Goal: Task Accomplishment & Management: Manage account settings

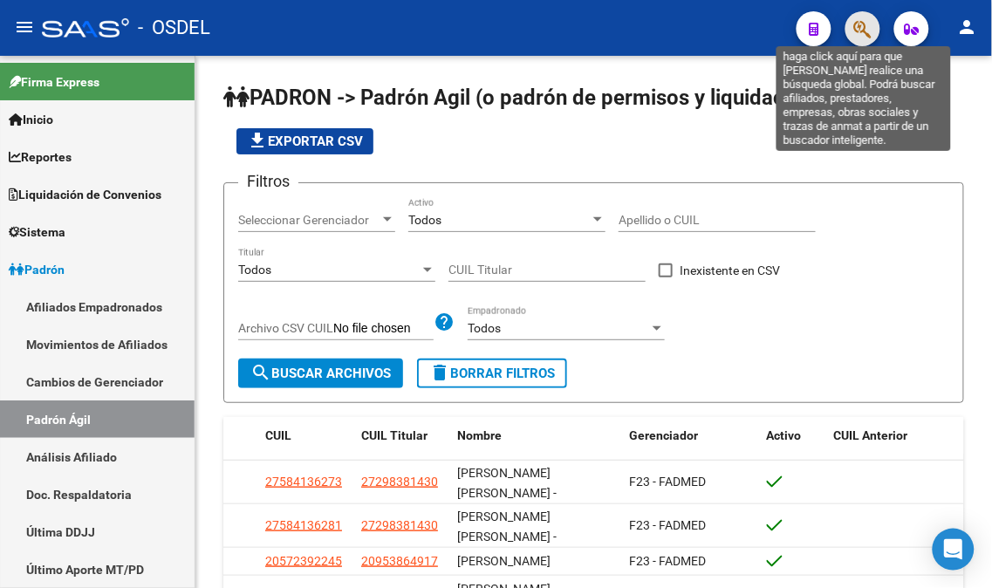
click at [868, 24] on icon "button" at bounding box center [862, 29] width 17 height 20
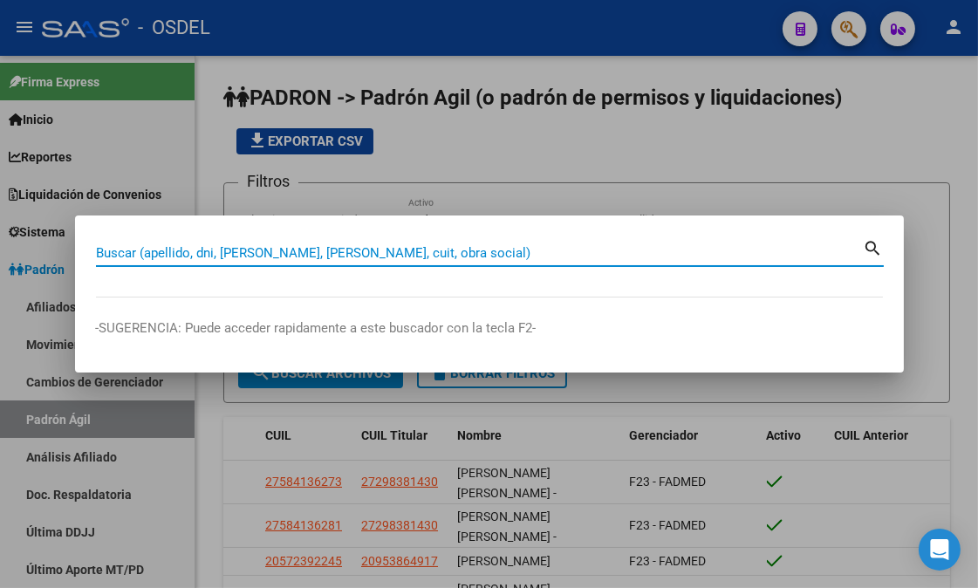
click at [309, 250] on input "Buscar (apellido, dni, [PERSON_NAME], [PERSON_NAME], cuit, obra social)" at bounding box center [480, 253] width 768 height 16
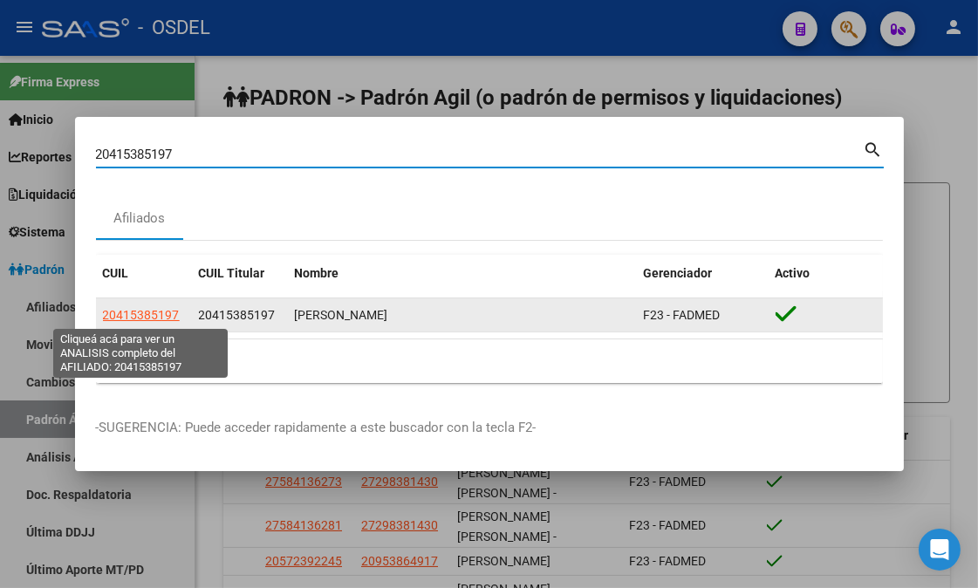
click at [148, 317] on span "20415385197" at bounding box center [141, 315] width 77 height 14
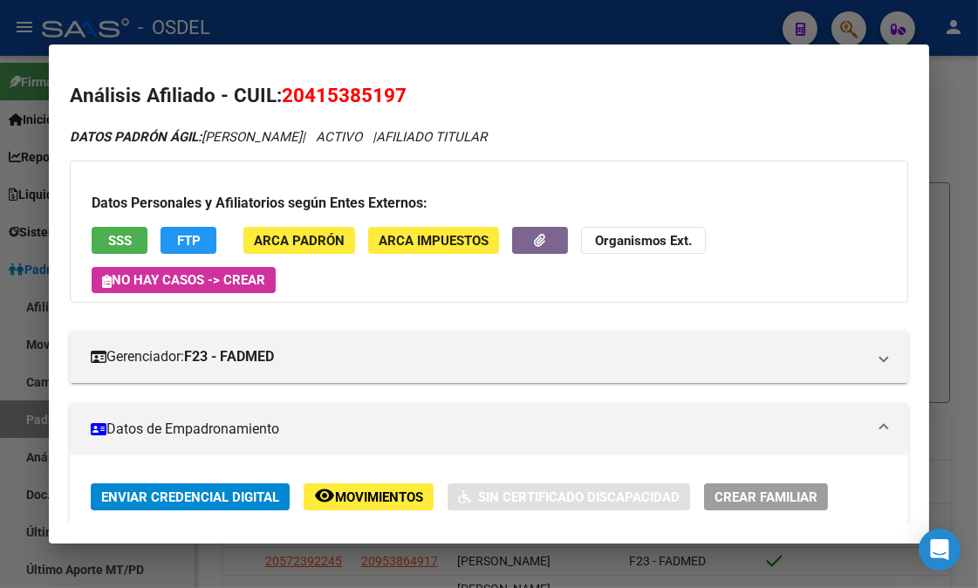
click at [116, 233] on span "SSS" at bounding box center [120, 241] width 24 height 16
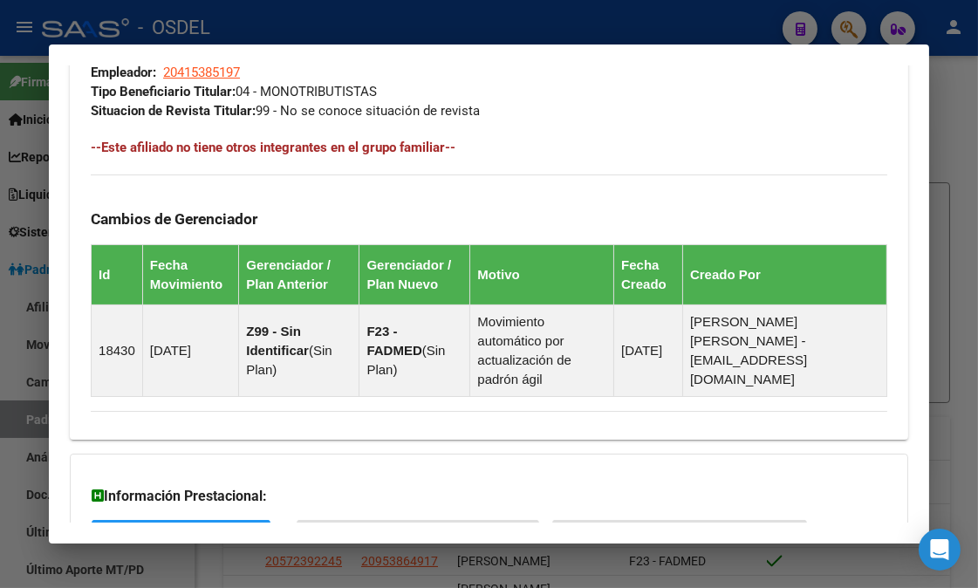
scroll to position [1274, 0]
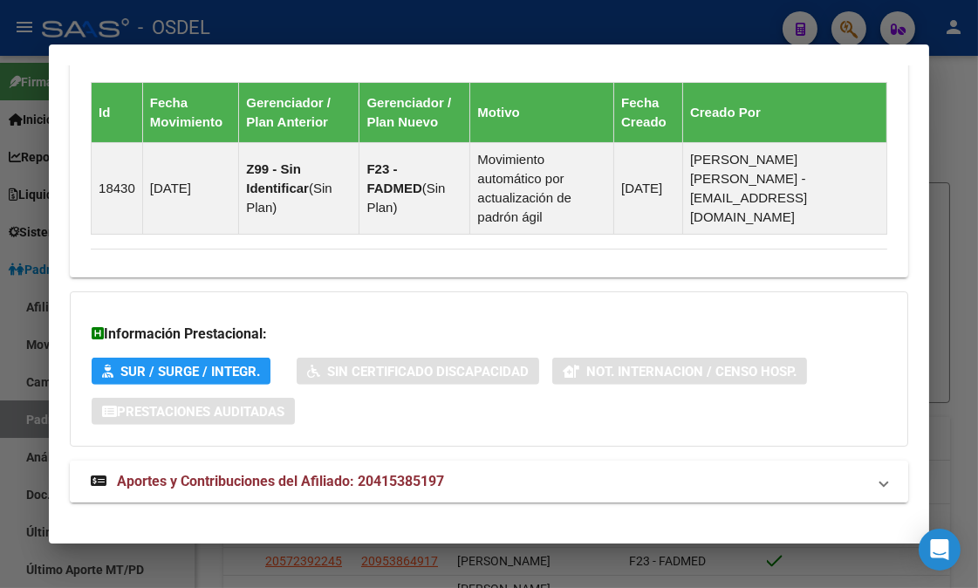
click at [247, 473] on span "Aportes y Contribuciones del Afiliado: 20415385197" at bounding box center [280, 481] width 327 height 17
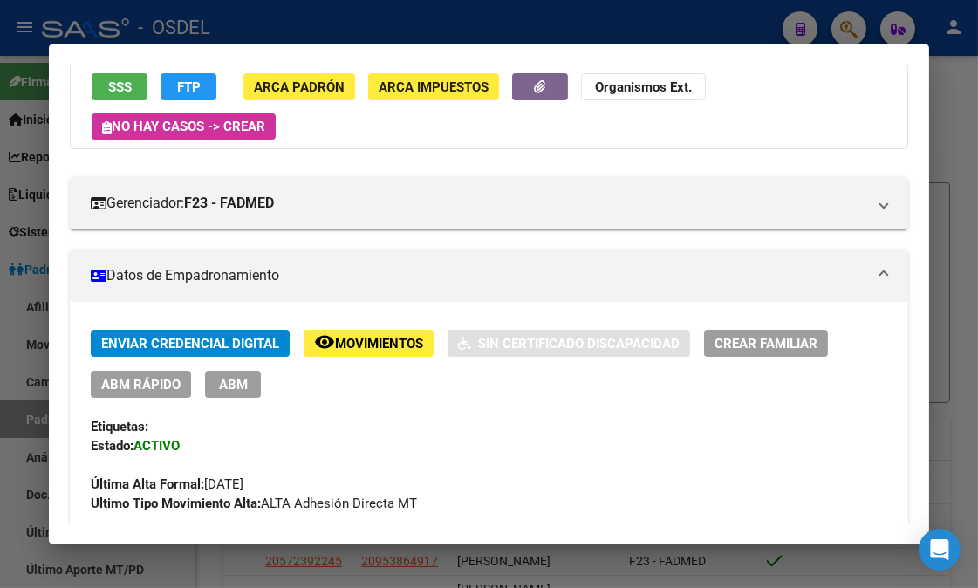
scroll to position [0, 0]
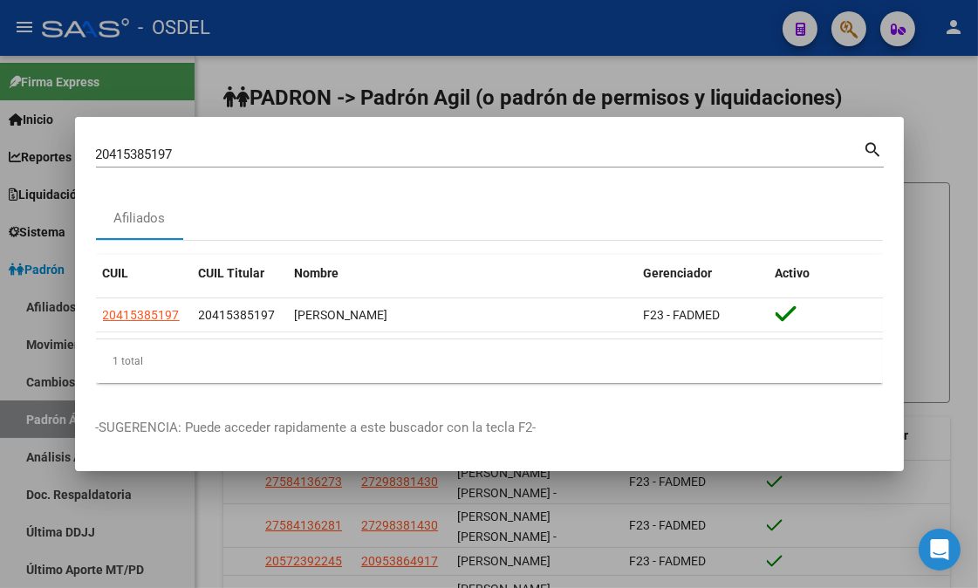
drag, startPoint x: 188, startPoint y: 144, endPoint x: 56, endPoint y: 157, distance: 133.3
click at [56, 157] on div "20415385197 Buscar (apellido, dni, cuil, nro traspaso, cuit, obra social) searc…" at bounding box center [489, 294] width 978 height 588
drag, startPoint x: 194, startPoint y: 152, endPoint x: 73, endPoint y: 152, distance: 120.4
click at [73, 152] on div "20415385197 Buscar (apellido, dni, cuil, nro traspaso, cuit, obra social) searc…" at bounding box center [489, 294] width 978 height 588
paste input "7428297755"
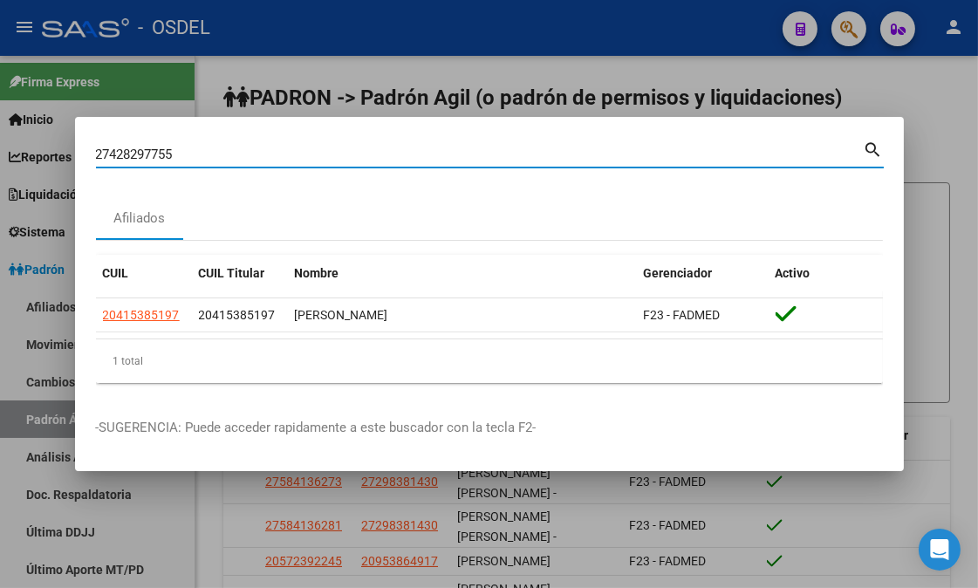
type input "27428297755"
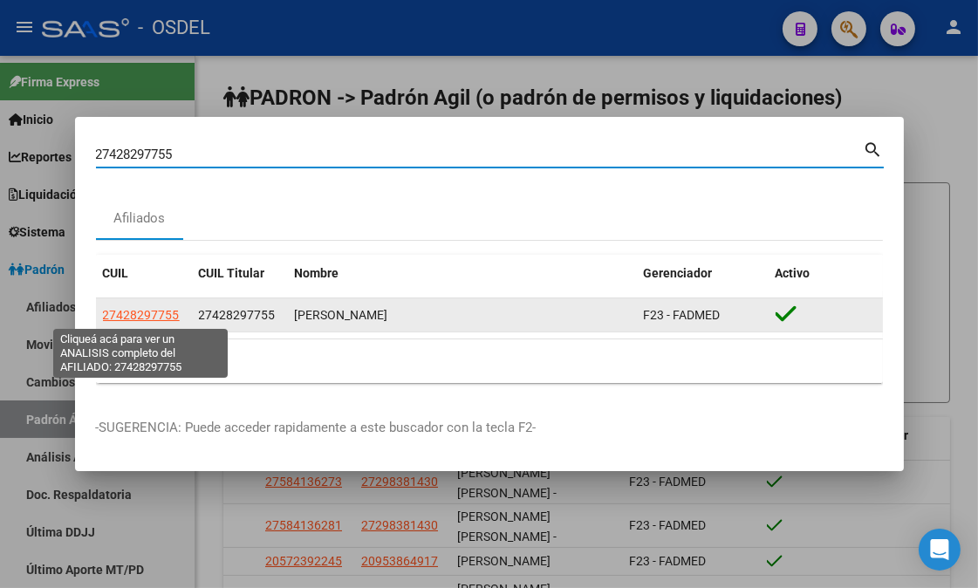
click at [155, 308] on span "27428297755" at bounding box center [141, 315] width 77 height 14
type textarea "27428297755"
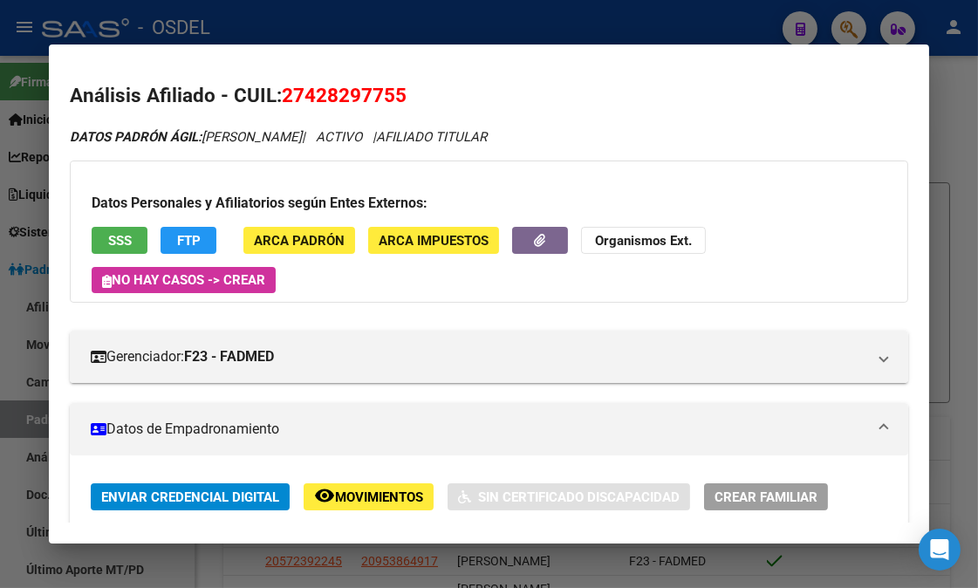
click at [113, 232] on span "SSS" at bounding box center [120, 240] width 24 height 16
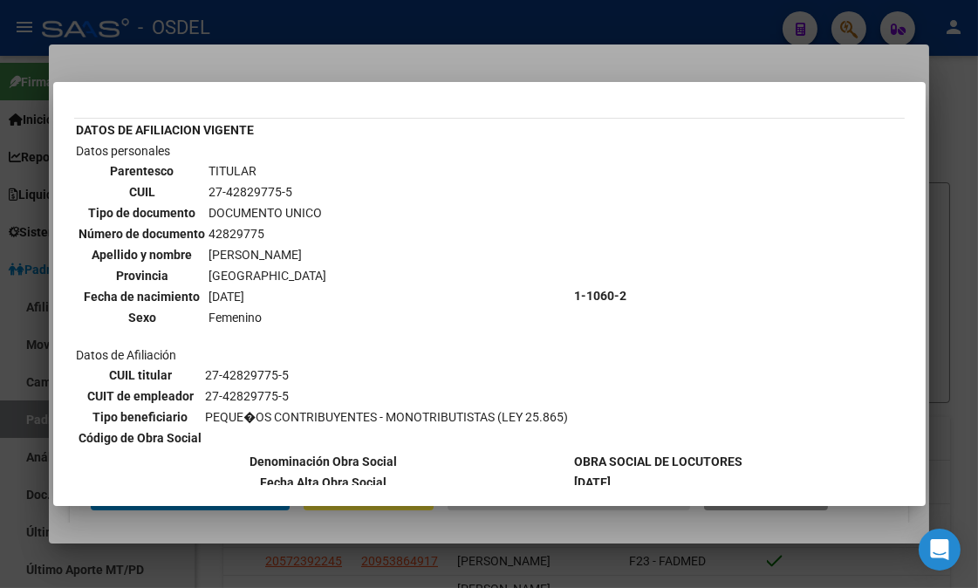
scroll to position [79, 0]
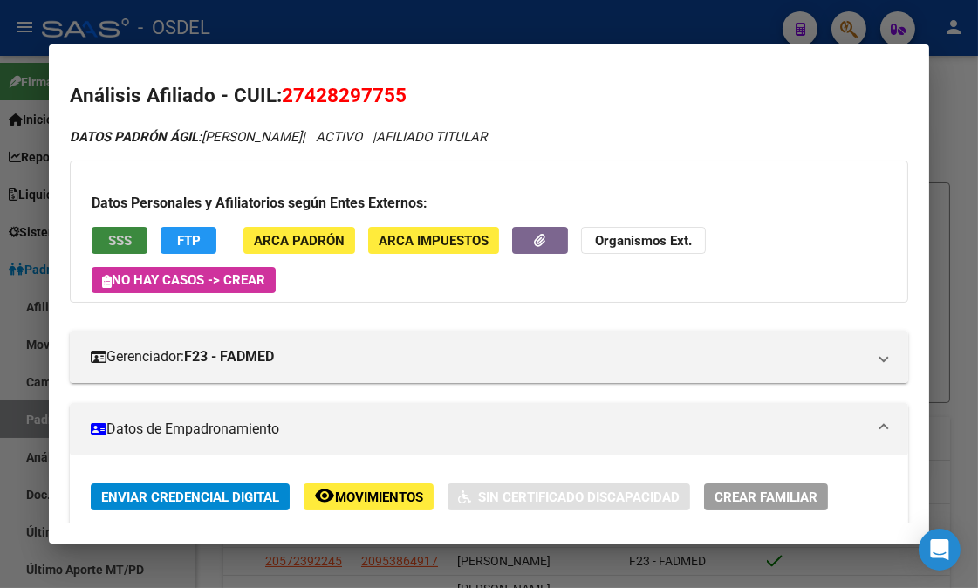
click at [92, 239] on button "SSS" at bounding box center [120, 240] width 56 height 27
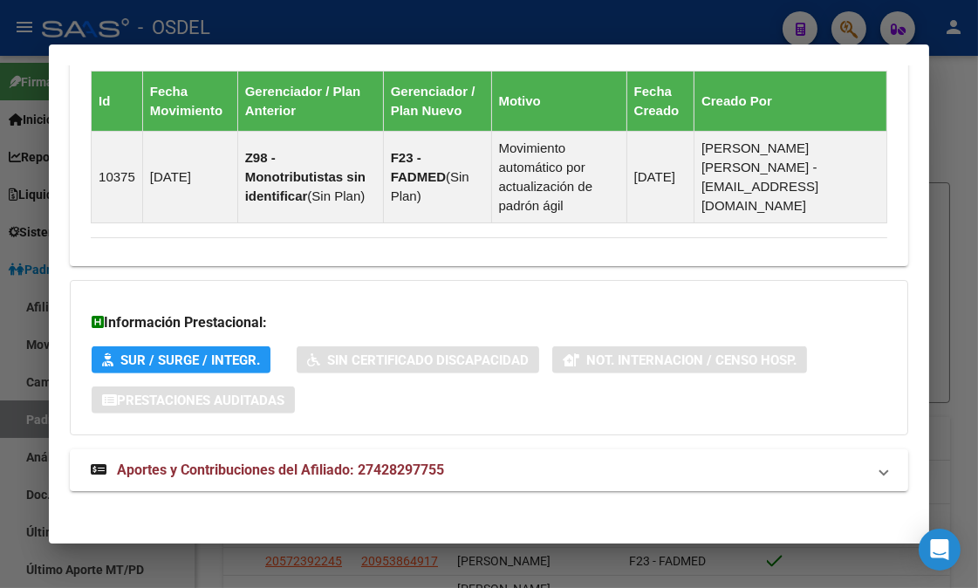
scroll to position [1293, 0]
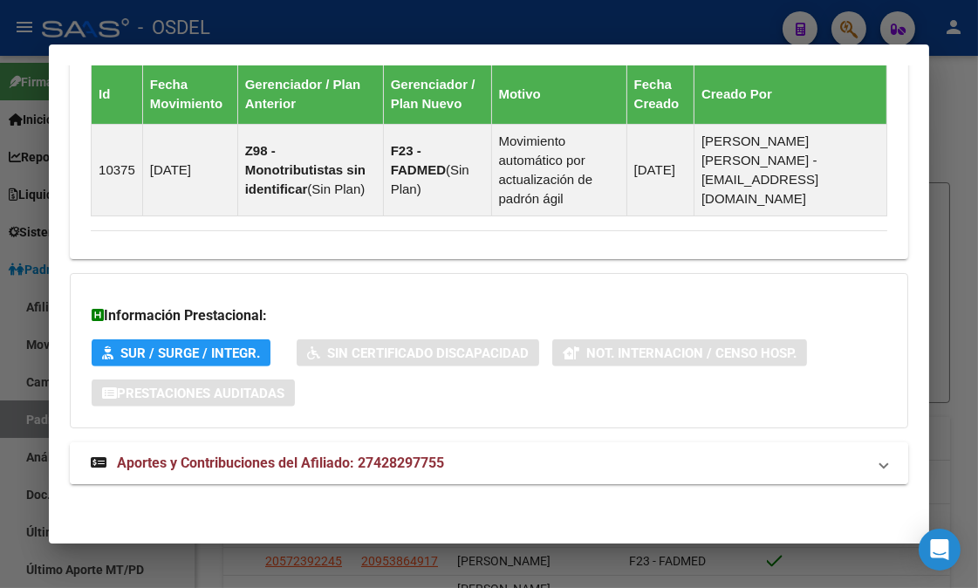
click at [234, 467] on span "Aportes y Contribuciones del Afiliado: 27428297755" at bounding box center [280, 463] width 327 height 17
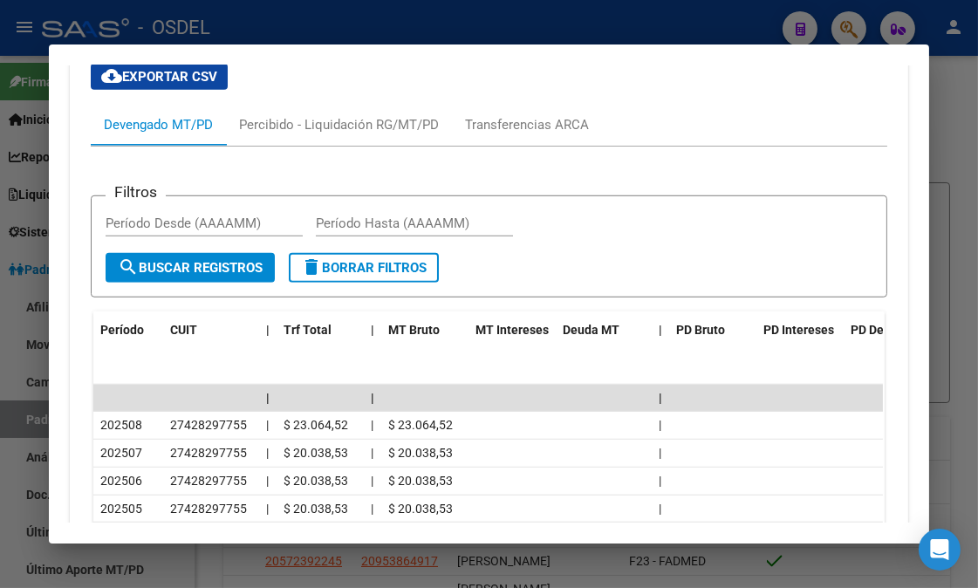
scroll to position [1777, 0]
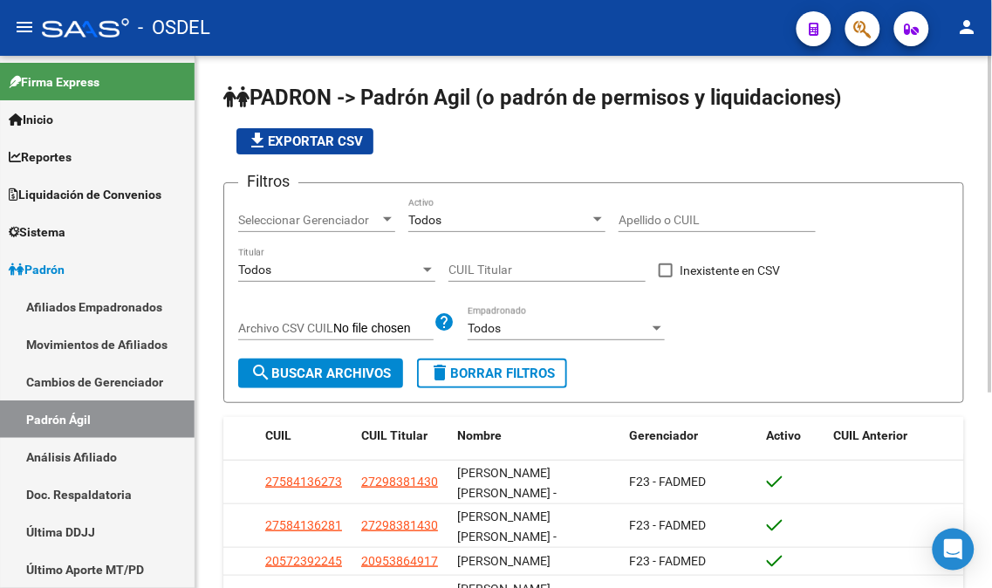
click at [700, 215] on input "Apellido o CUIL" at bounding box center [717, 220] width 197 height 15
paste input "20705191922"
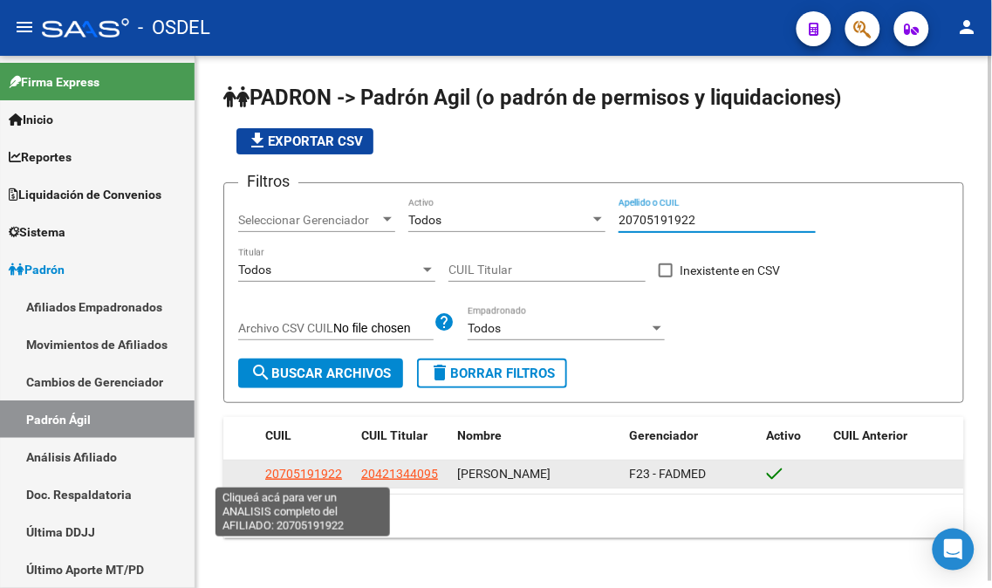
type input "20705191922"
click at [311, 472] on span "20705191922" at bounding box center [303, 474] width 77 height 14
type textarea "20705191922"
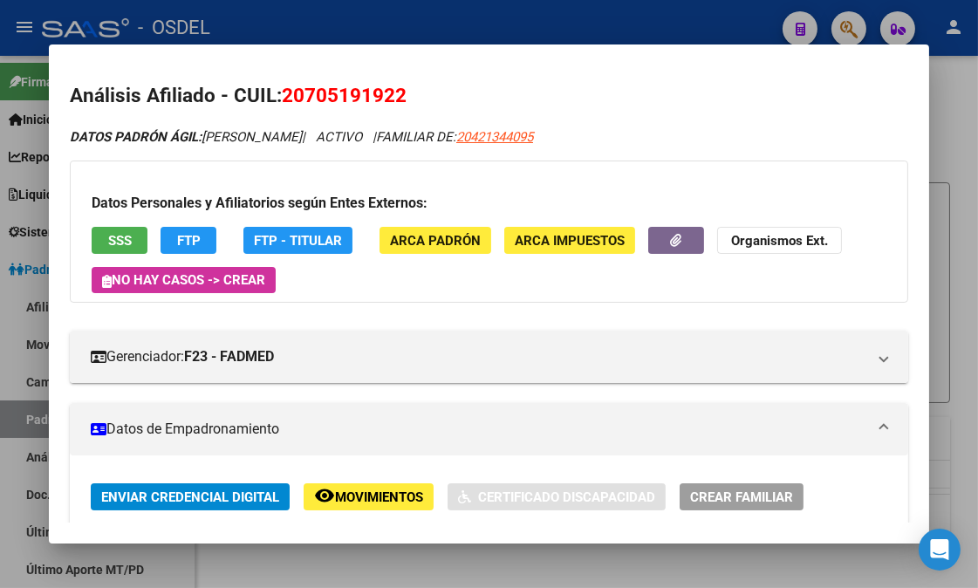
click at [112, 233] on span "SSS" at bounding box center [120, 241] width 24 height 16
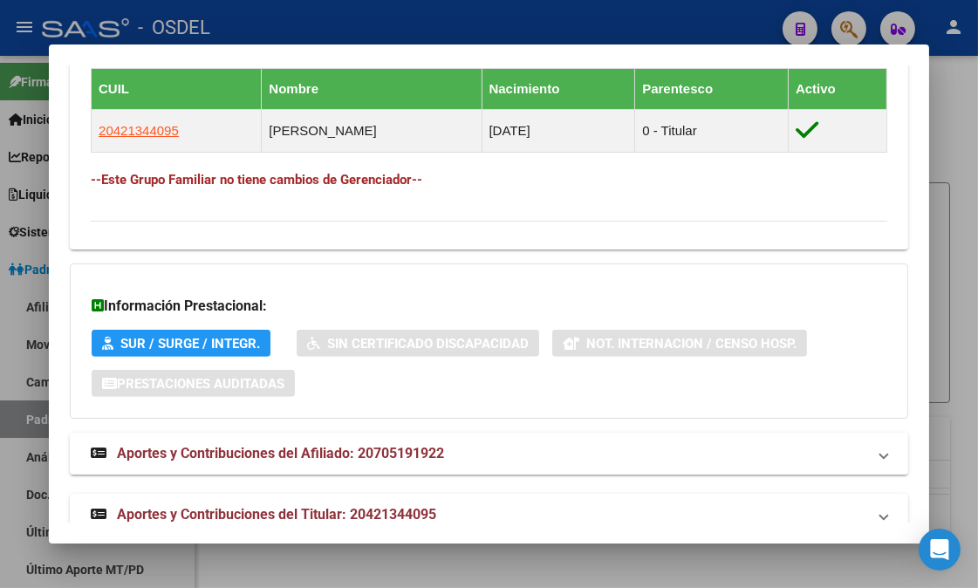
scroll to position [1139, 0]
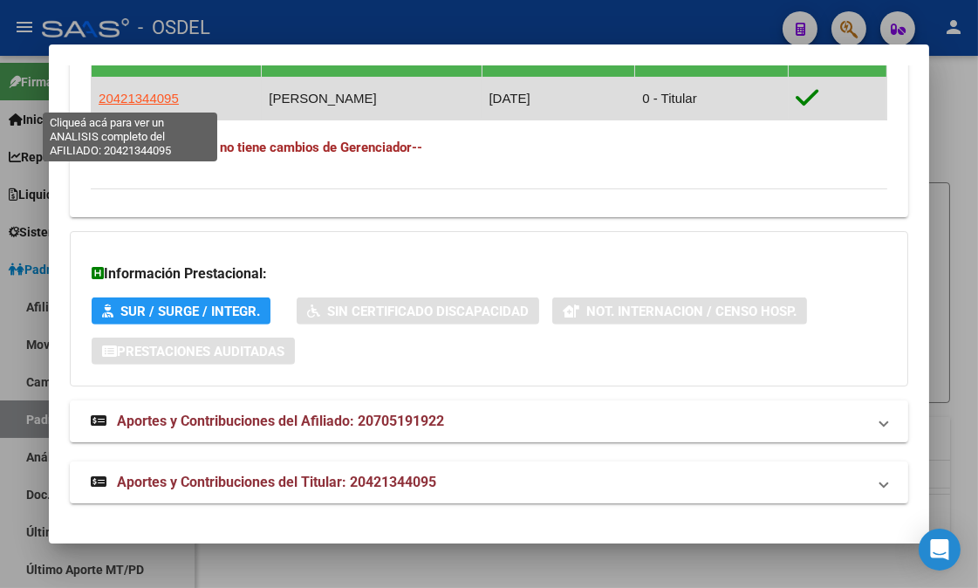
click at [155, 91] on span "20421344095" at bounding box center [139, 98] width 80 height 15
type textarea "20421344095"
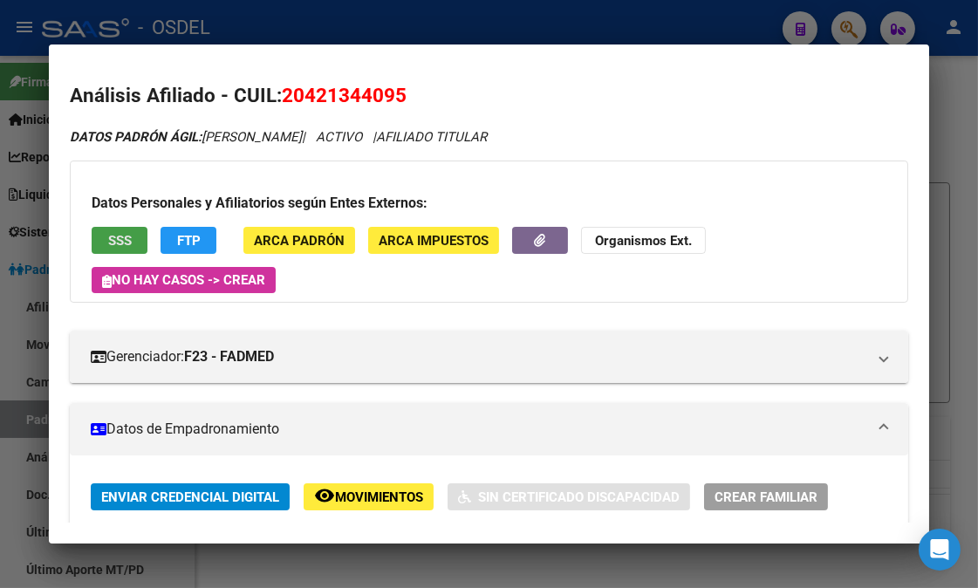
click at [120, 248] on span "SSS" at bounding box center [120, 241] width 24 height 16
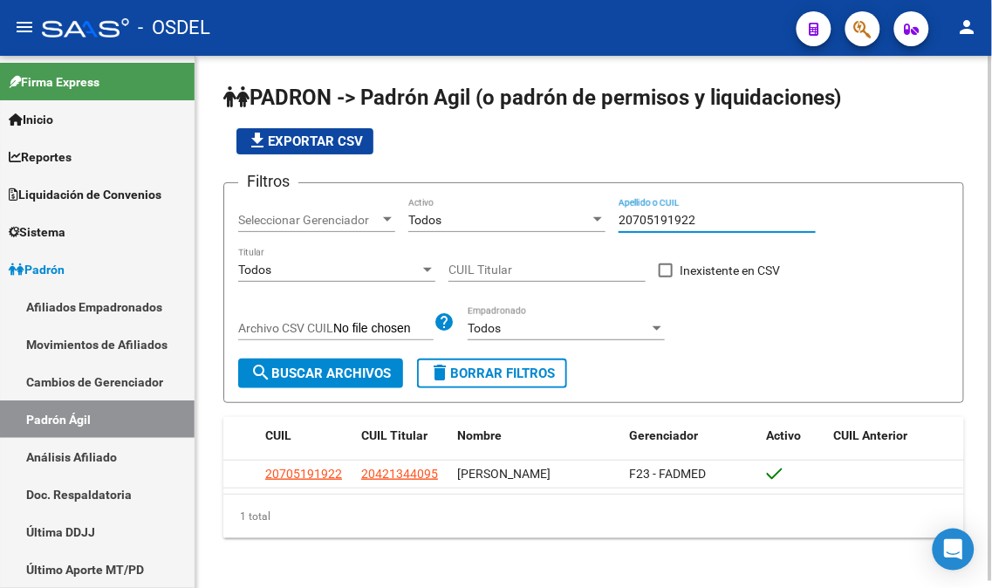
drag, startPoint x: 714, startPoint y: 225, endPoint x: 597, endPoint y: 229, distance: 117.0
click at [597, 229] on div "Filtros Seleccionar Gerenciador Seleccionar Gerenciador Todos Activo 2070519192…" at bounding box center [593, 277] width 711 height 161
paste input "7208298157"
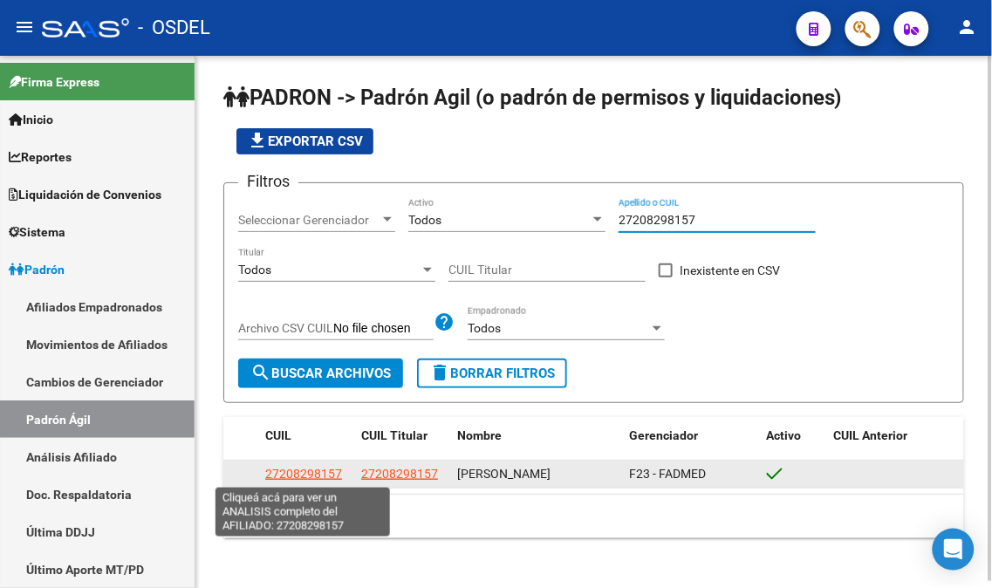
type input "27208298157"
click at [312, 474] on span "27208298157" at bounding box center [303, 474] width 77 height 14
type textarea "27208298157"
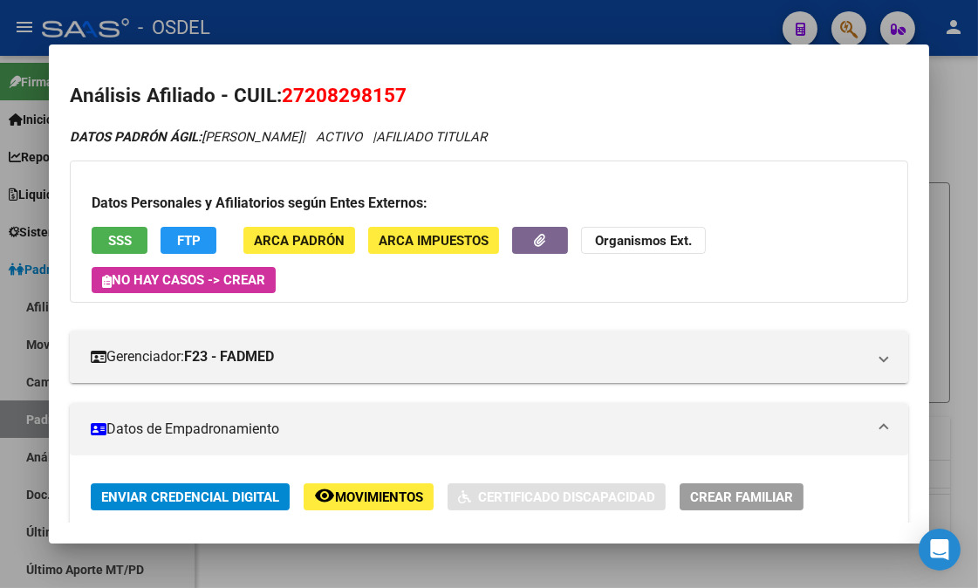
click at [111, 234] on span "SSS" at bounding box center [120, 241] width 24 height 16
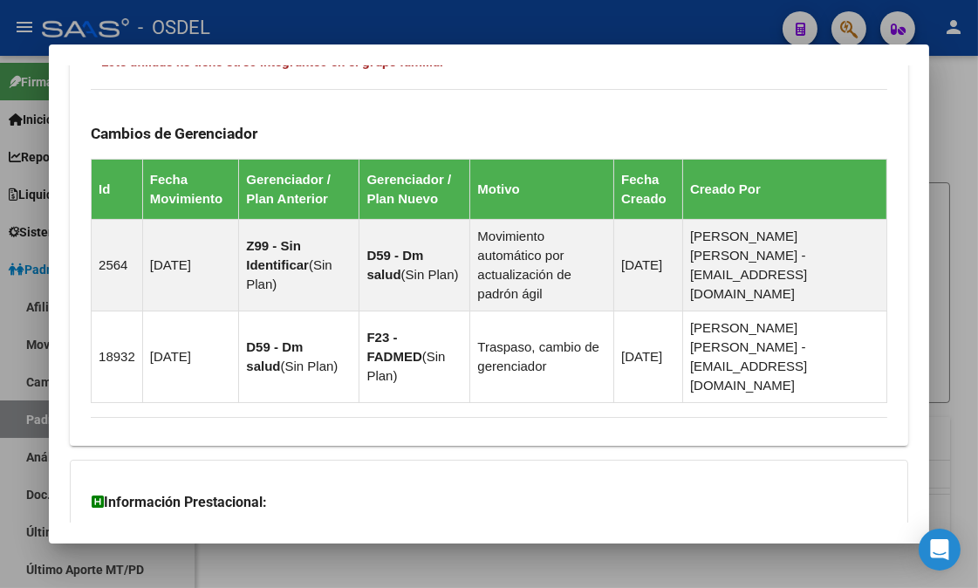
scroll to position [1327, 0]
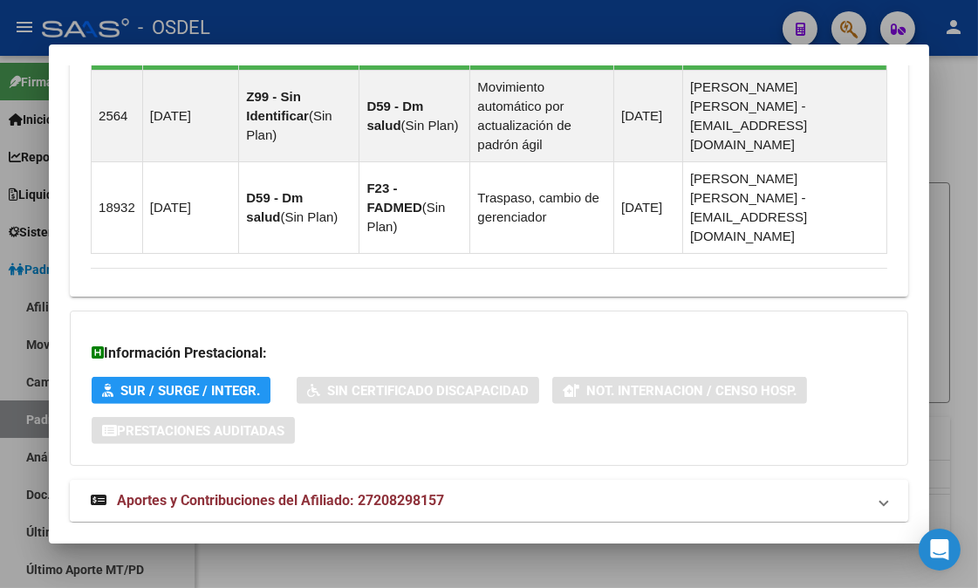
click at [286, 492] on span "Aportes y Contribuciones del Afiliado: 27208298157" at bounding box center [280, 500] width 327 height 17
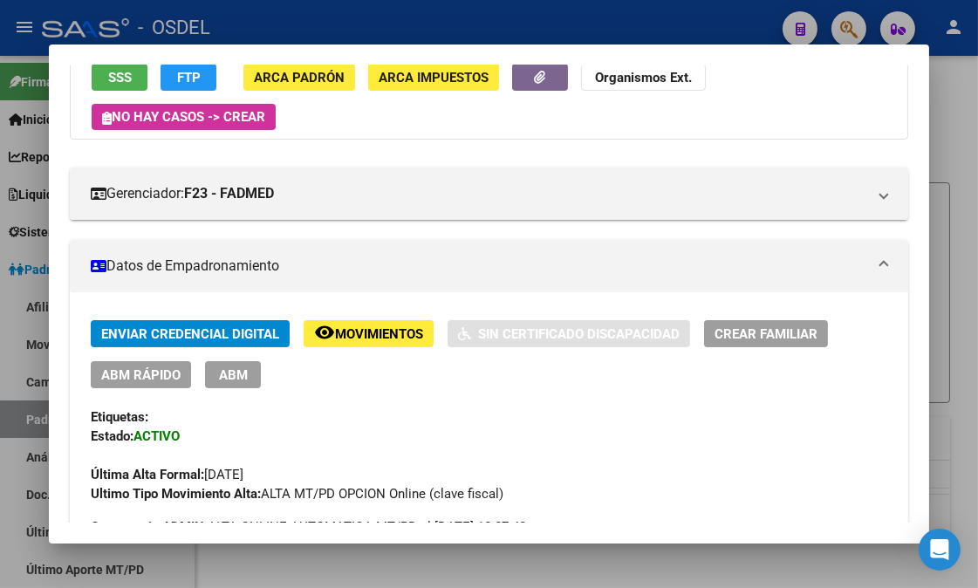
scroll to position [0, 0]
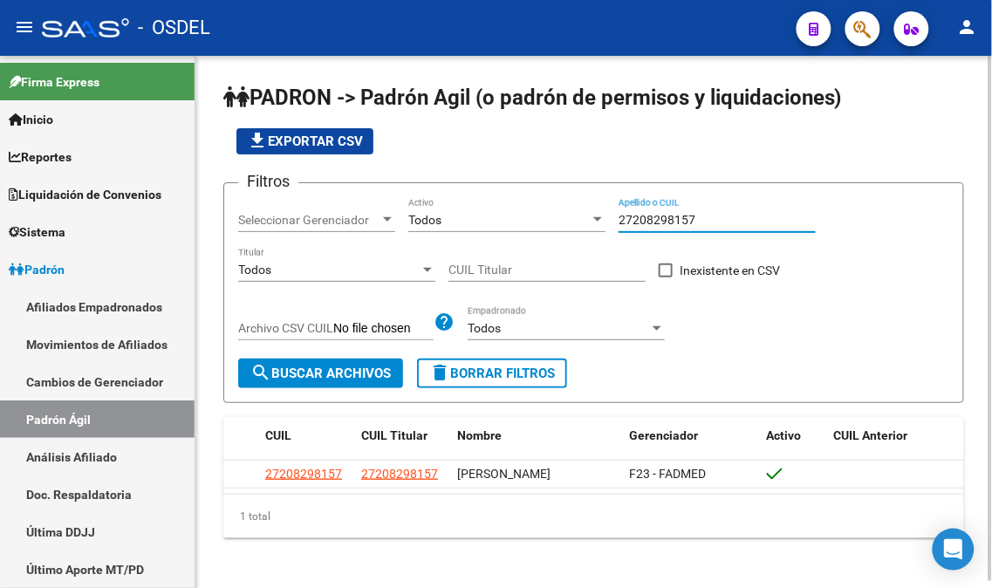
drag, startPoint x: 701, startPoint y: 215, endPoint x: 611, endPoint y: 229, distance: 90.9
click at [611, 229] on div "Filtros Seleccionar Gerenciador Seleccionar Gerenciador Todos Activo 2720829815…" at bounding box center [593, 277] width 711 height 161
click at [847, 24] on button "button" at bounding box center [862, 28] width 35 height 35
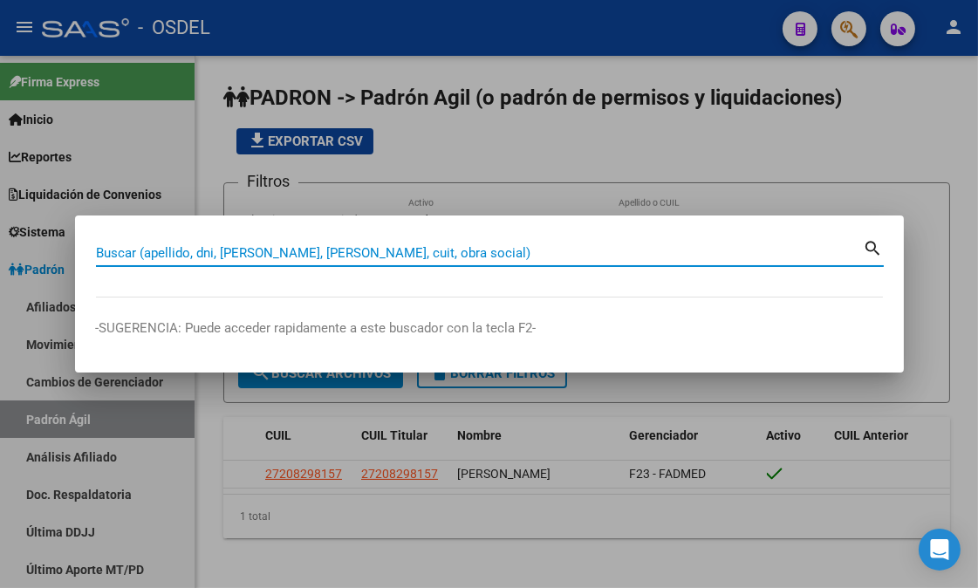
click at [318, 259] on input "Buscar (apellido, dni, [PERSON_NAME], [PERSON_NAME], cuit, obra social)" at bounding box center [480, 253] width 768 height 16
paste input "20415385197"
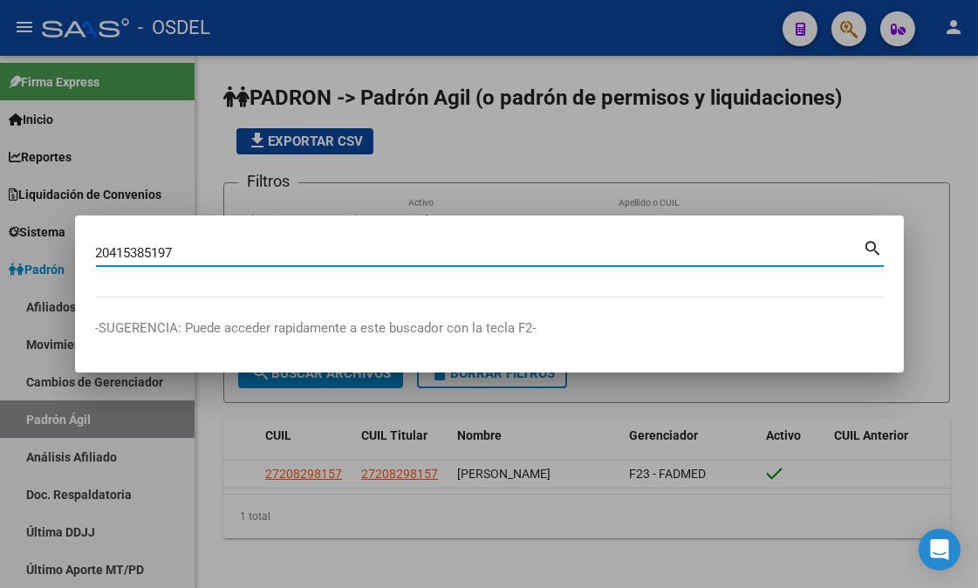
type input "20415385197"
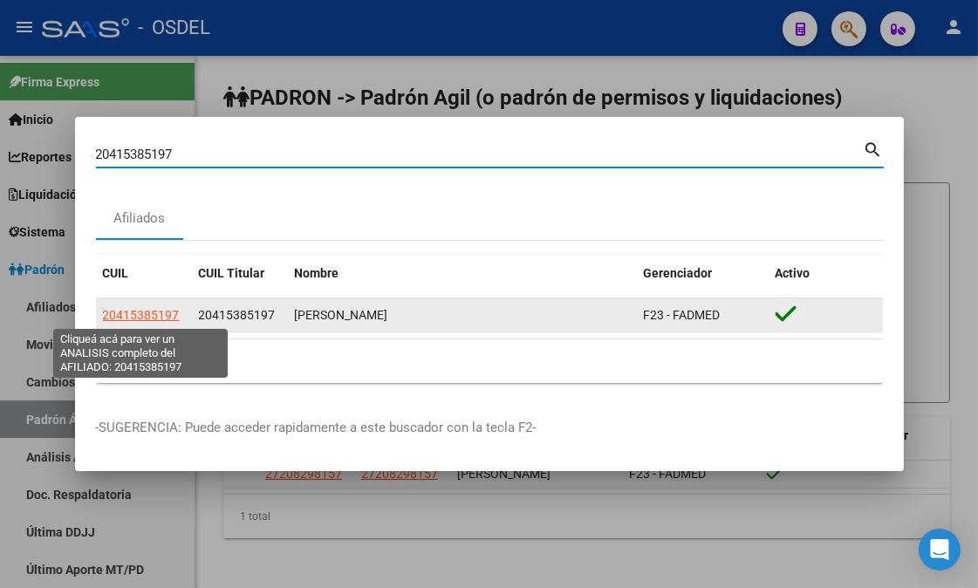
click at [166, 318] on span "20415385197" at bounding box center [141, 315] width 77 height 14
type textarea "20415385197"
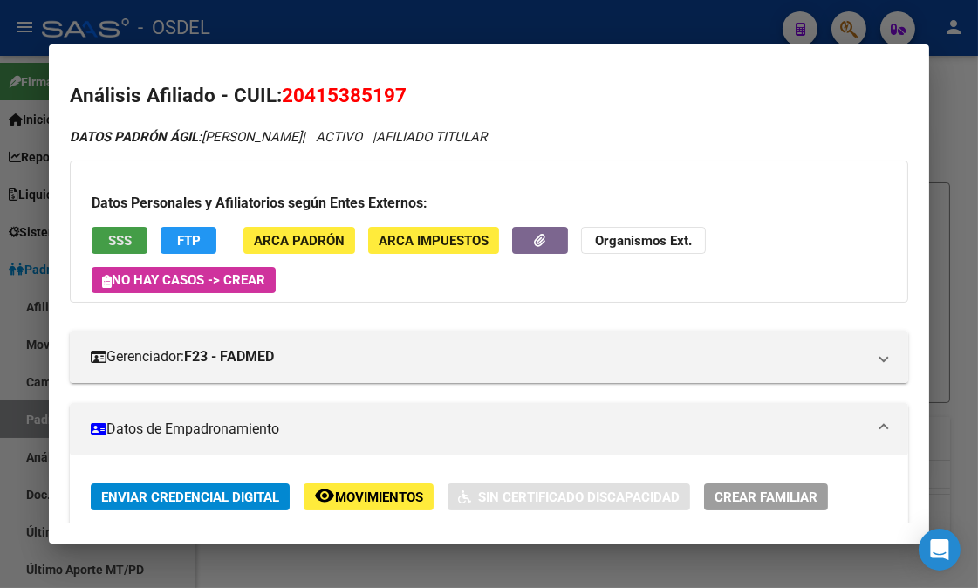
click at [117, 238] on span "SSS" at bounding box center [120, 241] width 24 height 16
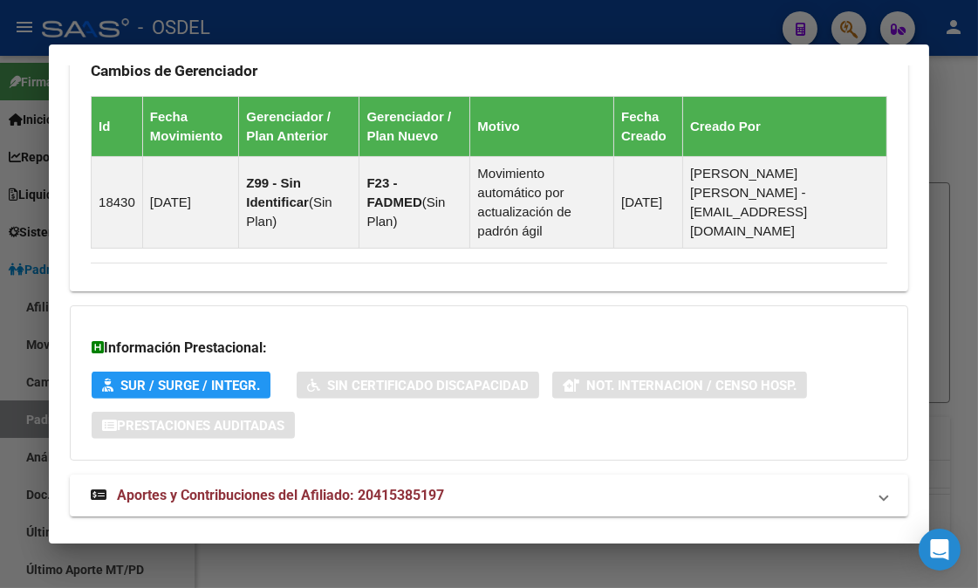
scroll to position [1274, 0]
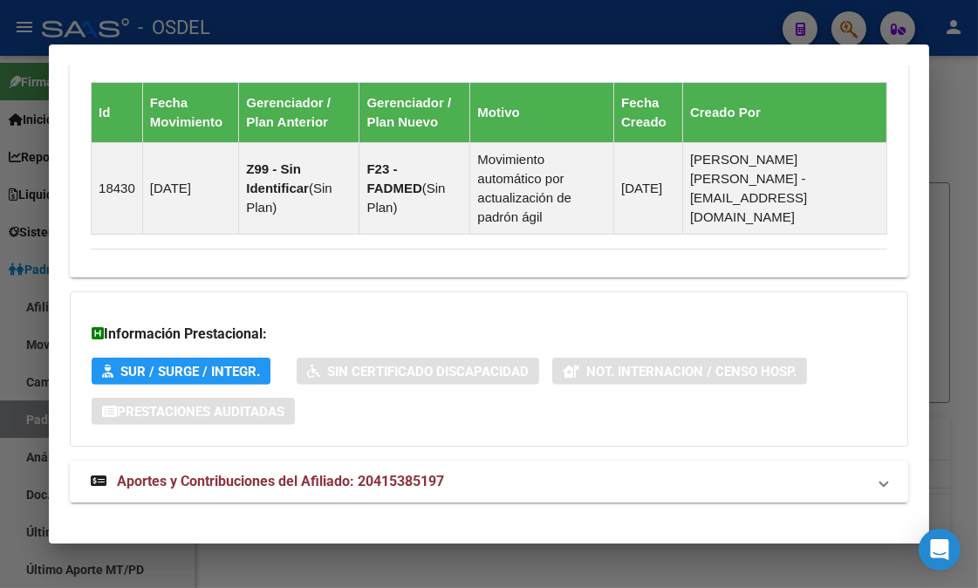
click at [209, 473] on span "Aportes y Contribuciones del Afiliado: 20415385197" at bounding box center [280, 481] width 327 height 17
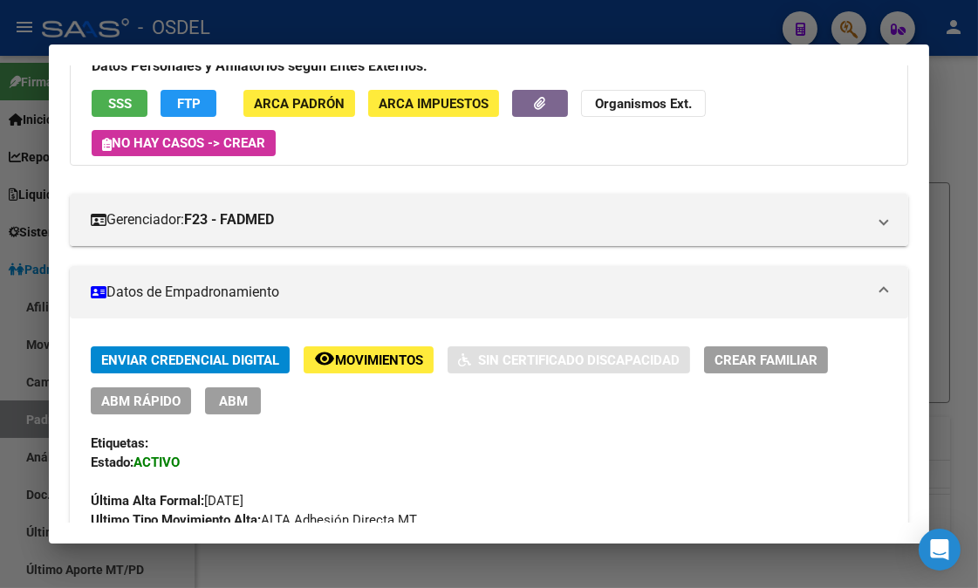
scroll to position [0, 0]
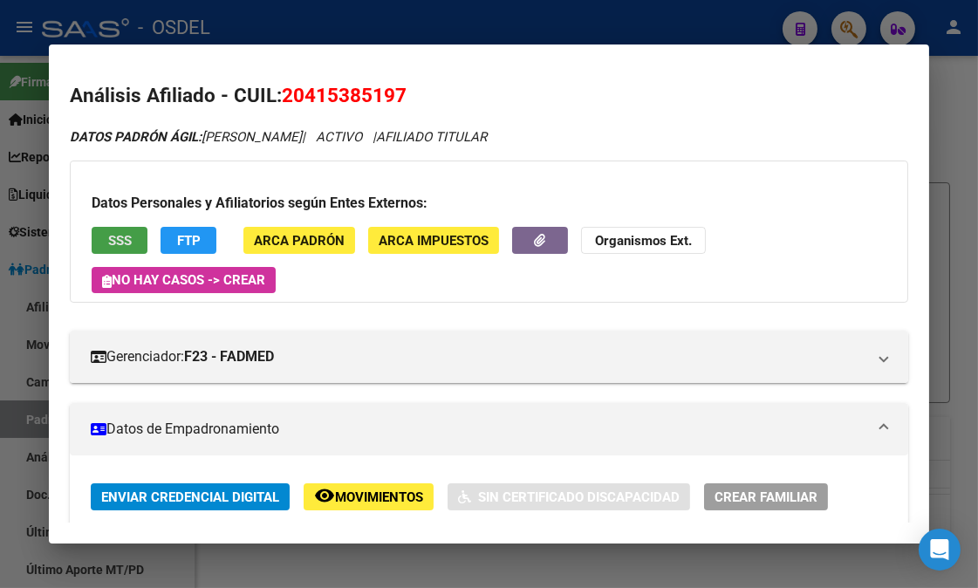
click at [127, 243] on button "SSS" at bounding box center [120, 240] width 56 height 27
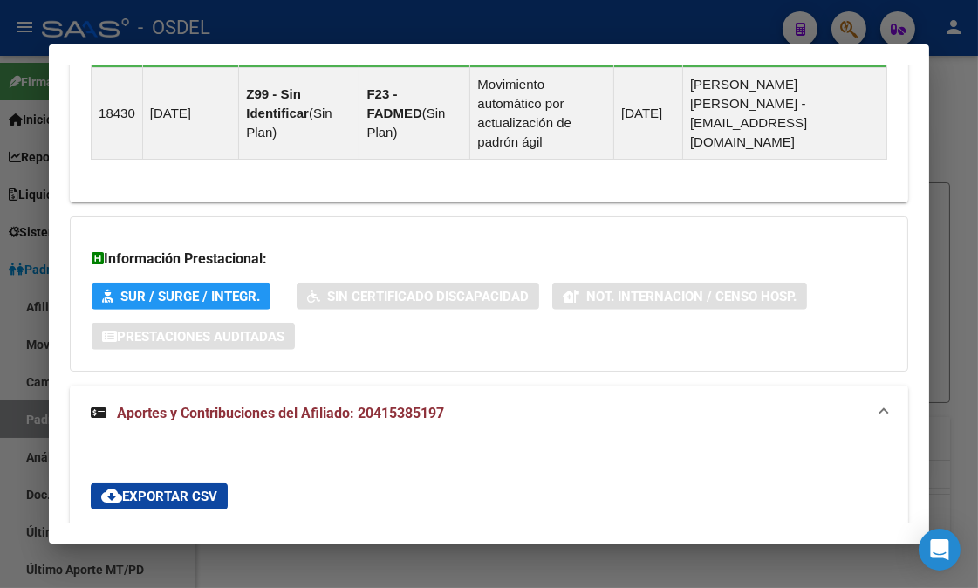
scroll to position [1357, 0]
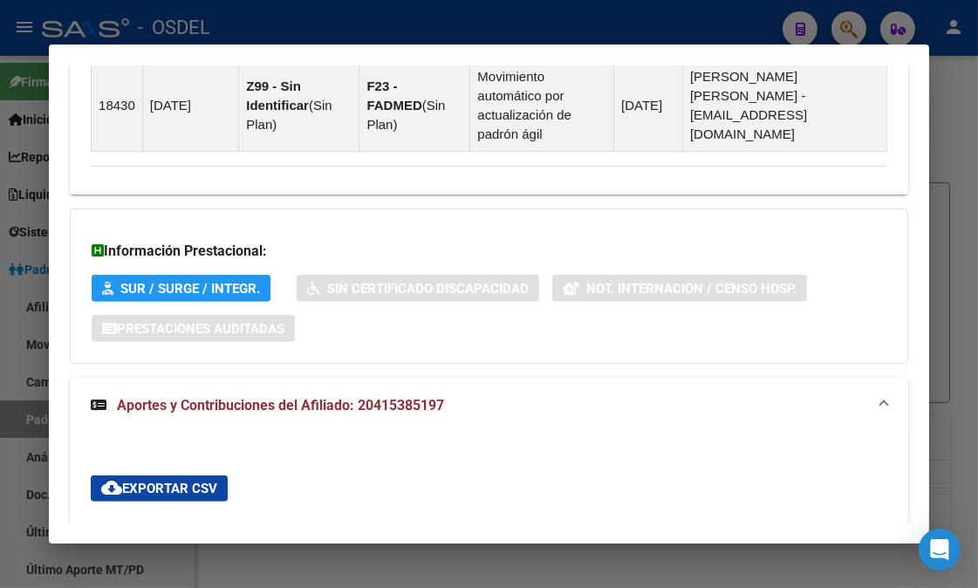
click at [303, 397] on span "Aportes y Contribuciones del Afiliado: 20415385197" at bounding box center [280, 405] width 327 height 17
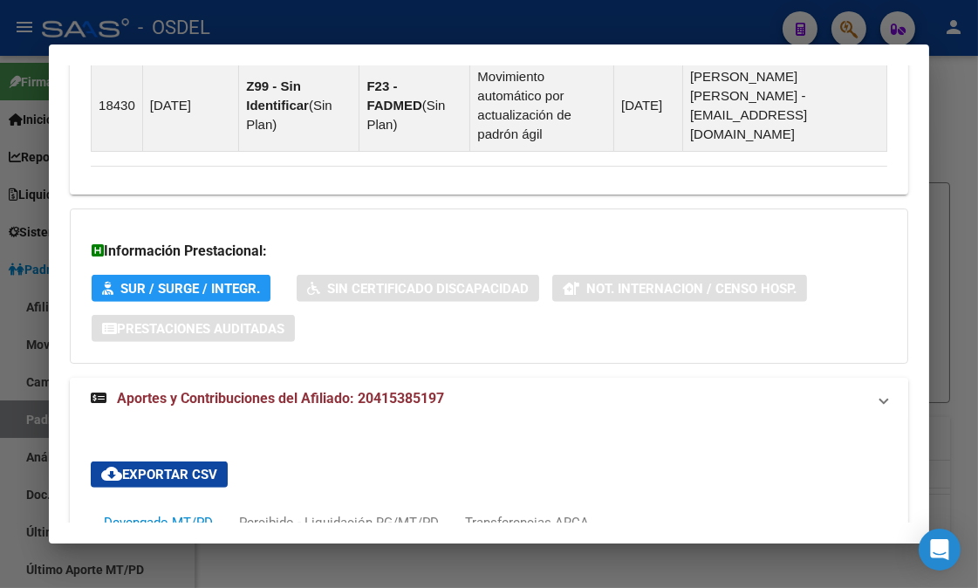
scroll to position [1274, 0]
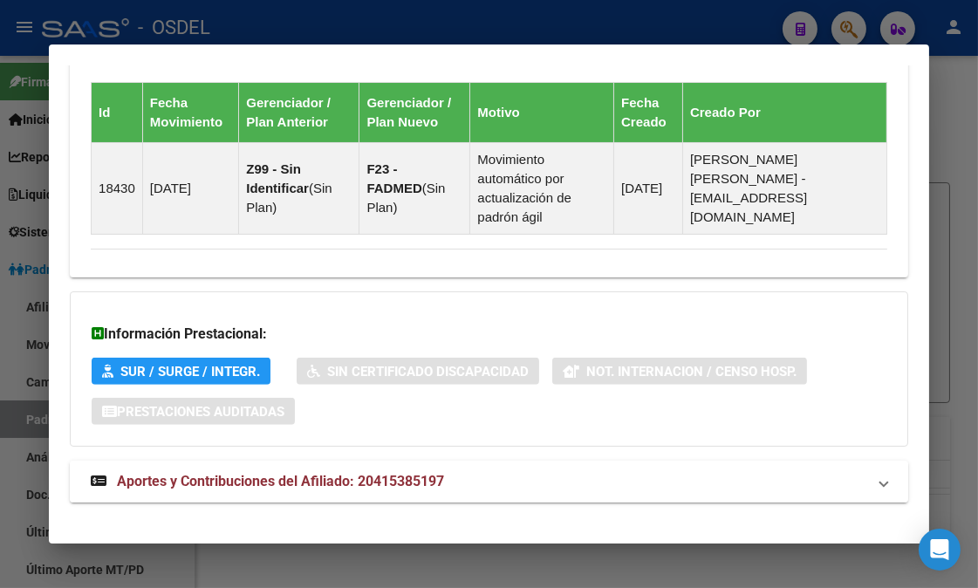
click at [290, 473] on span "Aportes y Contribuciones del Afiliado: 20415385197" at bounding box center [280, 481] width 327 height 17
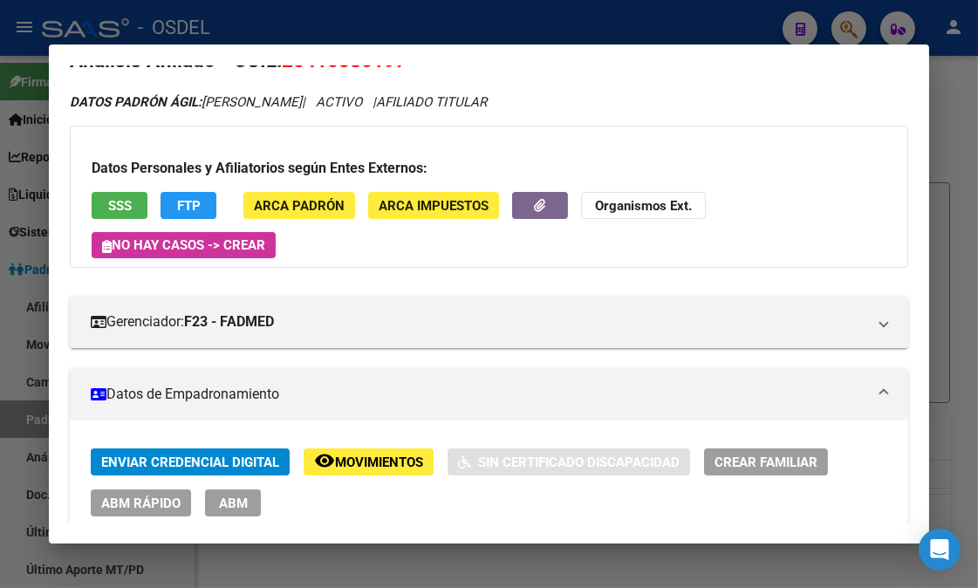
scroll to position [0, 0]
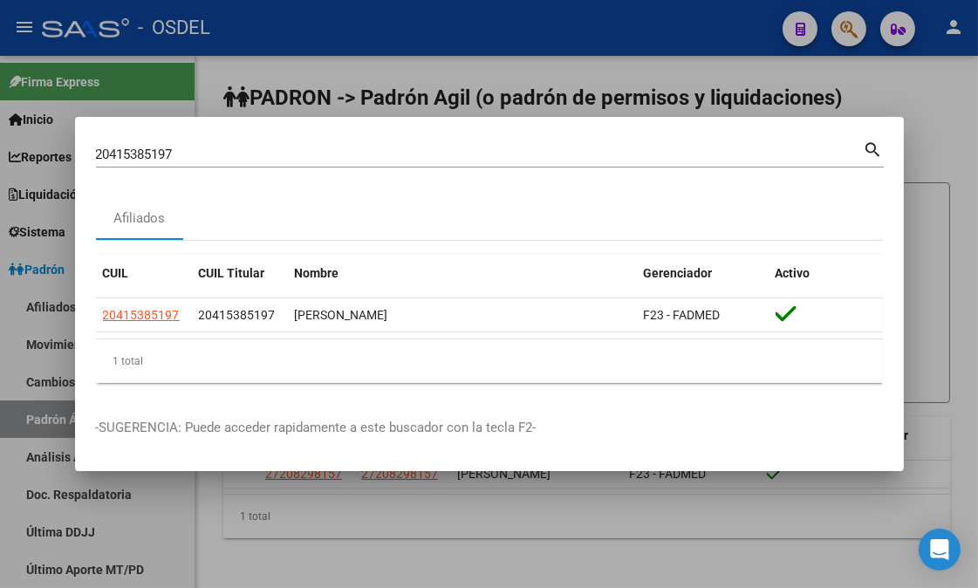
click at [170, 147] on input "20415385197" at bounding box center [480, 155] width 768 height 16
drag, startPoint x: 185, startPoint y: 147, endPoint x: 82, endPoint y: 153, distance: 103.1
click at [82, 153] on mat-dialog-content "20415385197 Buscar (apellido, dni, cuil, [PERSON_NAME], cuit, obra social) sear…" at bounding box center [489, 267] width 829 height 259
paste input "25831179"
type input "20425831179"
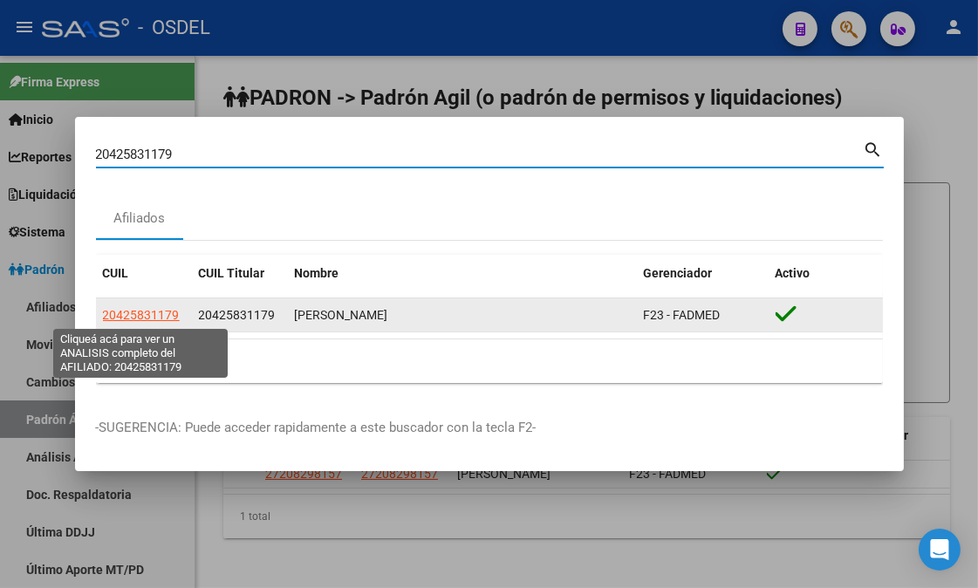
click at [122, 311] on span "20425831179" at bounding box center [141, 315] width 77 height 14
type textarea "20425831179"
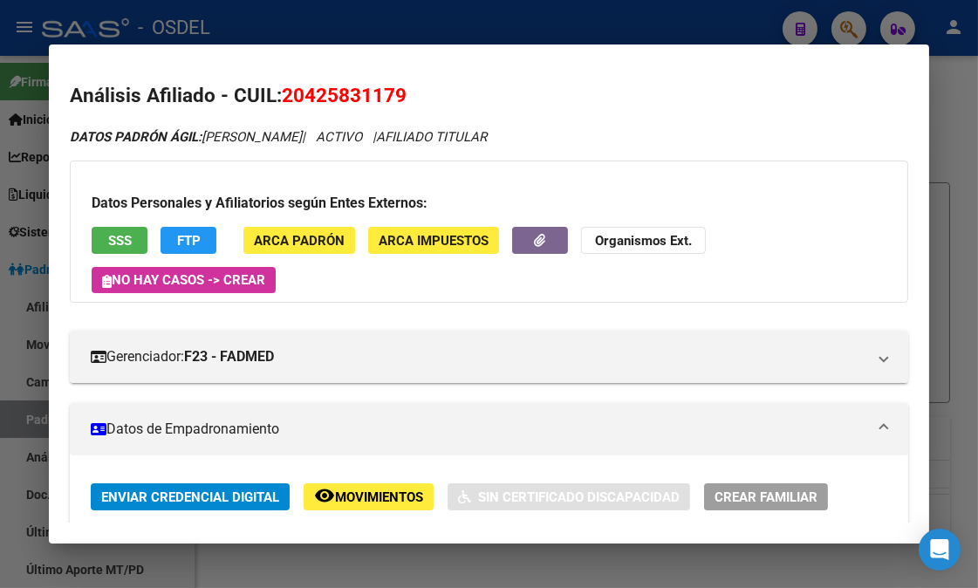
click at [120, 250] on button "SSS" at bounding box center [120, 240] width 56 height 27
click at [202, 233] on button "FTP" at bounding box center [189, 240] width 56 height 27
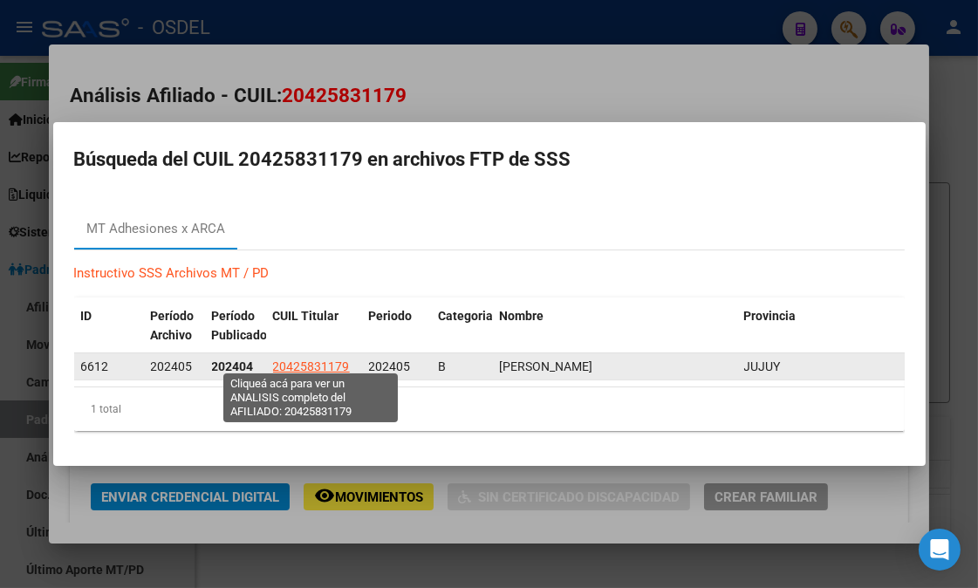
click at [284, 359] on span "20425831179" at bounding box center [311, 366] width 77 height 14
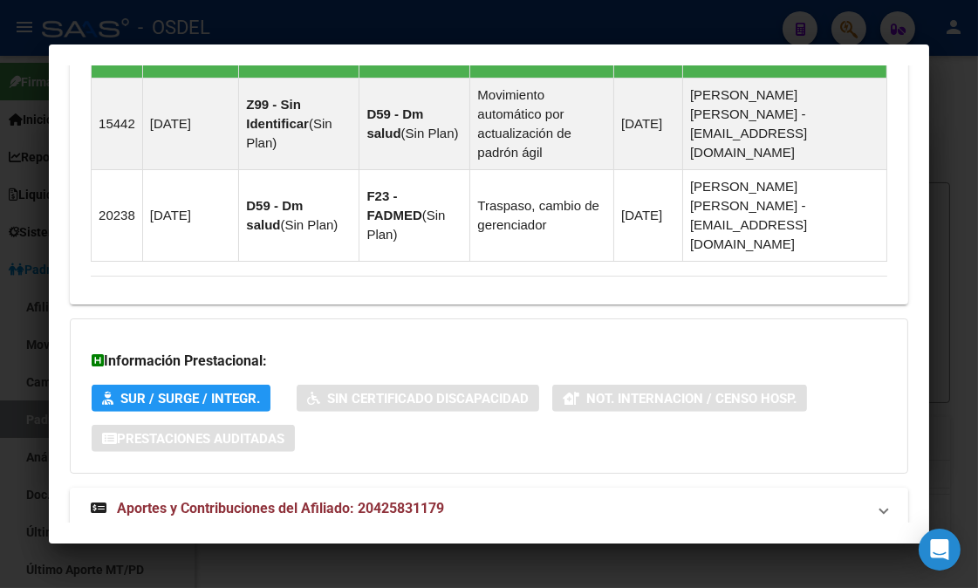
scroll to position [1346, 0]
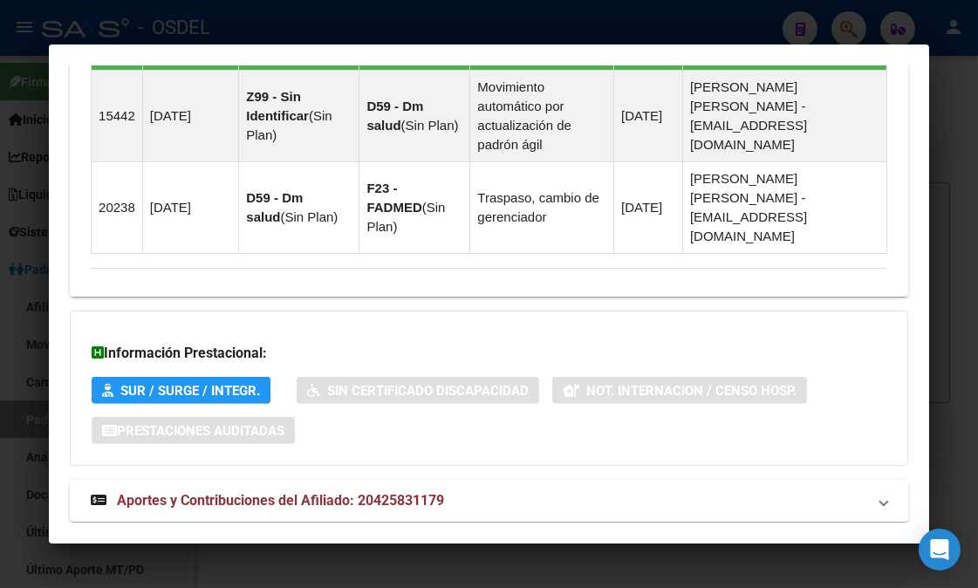
click at [318, 492] on span "Aportes y Contribuciones del Afiliado: 20425831179" at bounding box center [280, 500] width 327 height 17
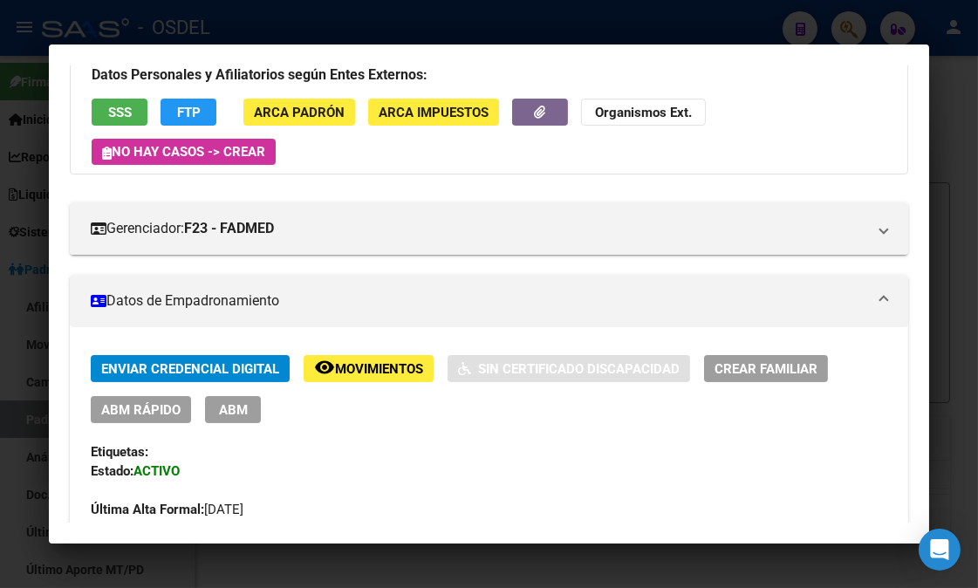
scroll to position [0, 0]
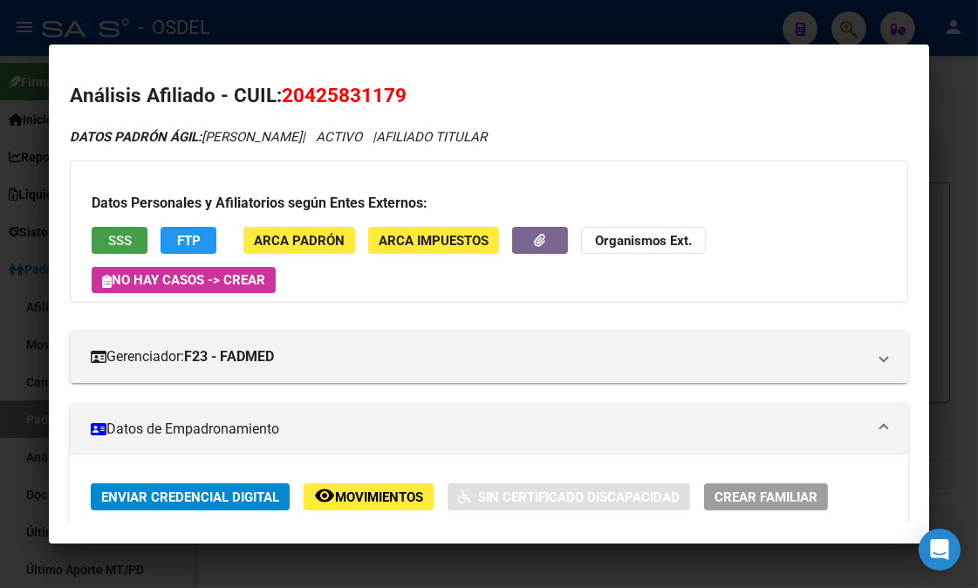
click at [127, 236] on button "SSS" at bounding box center [120, 240] width 56 height 27
click at [177, 233] on span "FTP" at bounding box center [189, 241] width 24 height 16
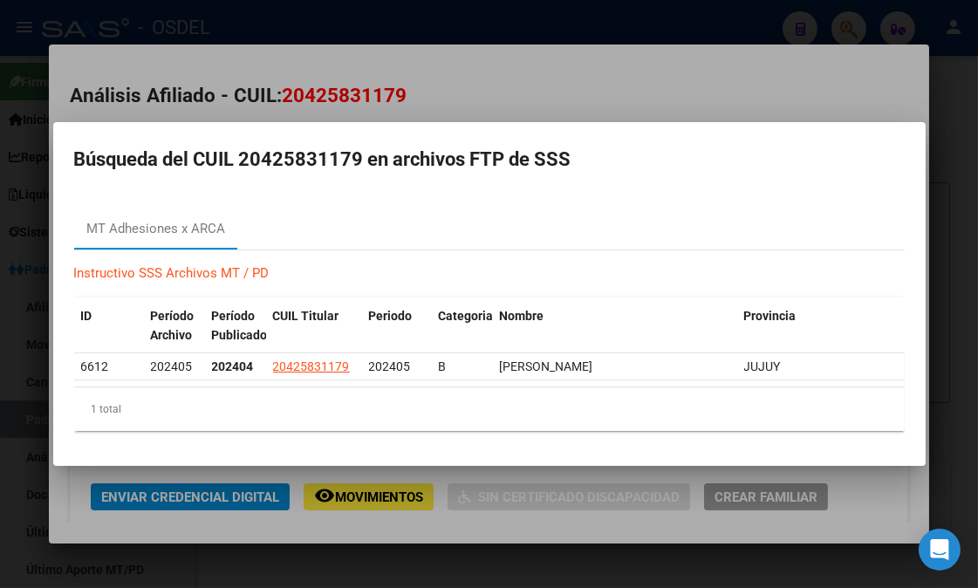
drag, startPoint x: 404, startPoint y: 378, endPoint x: 607, endPoint y: 380, distance: 203.3
click at [607, 380] on datatable-body "6612 202405 202404 20425831179 202405 B [PERSON_NAME] JUJUY [PERSON_NAME]" at bounding box center [489, 369] width 831 height 33
click at [489, 71] on div at bounding box center [489, 294] width 978 height 588
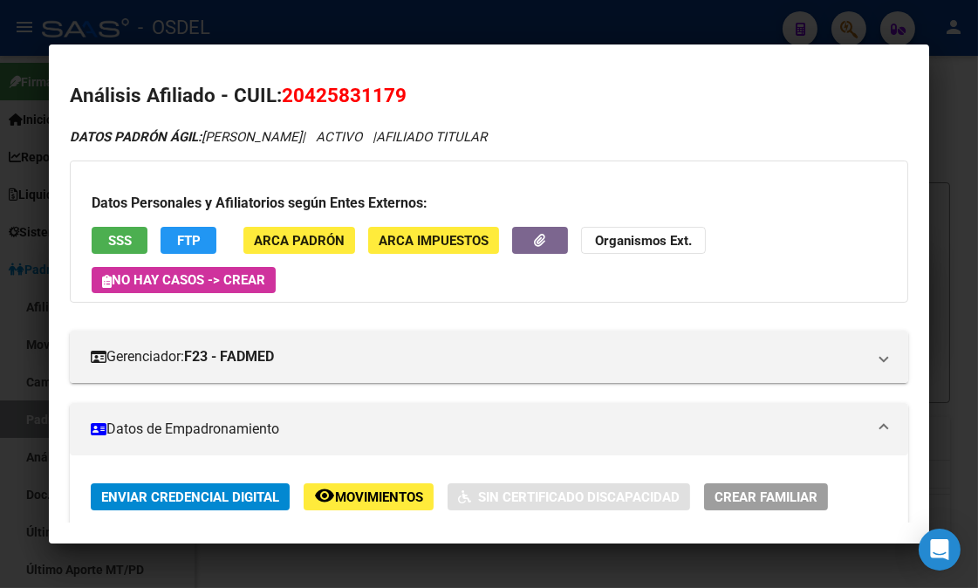
click at [192, 233] on span "FTP" at bounding box center [189, 241] width 24 height 16
click at [381, 495] on span "Movimientos" at bounding box center [379, 497] width 88 height 16
click at [194, 233] on span "FTP" at bounding box center [189, 241] width 24 height 16
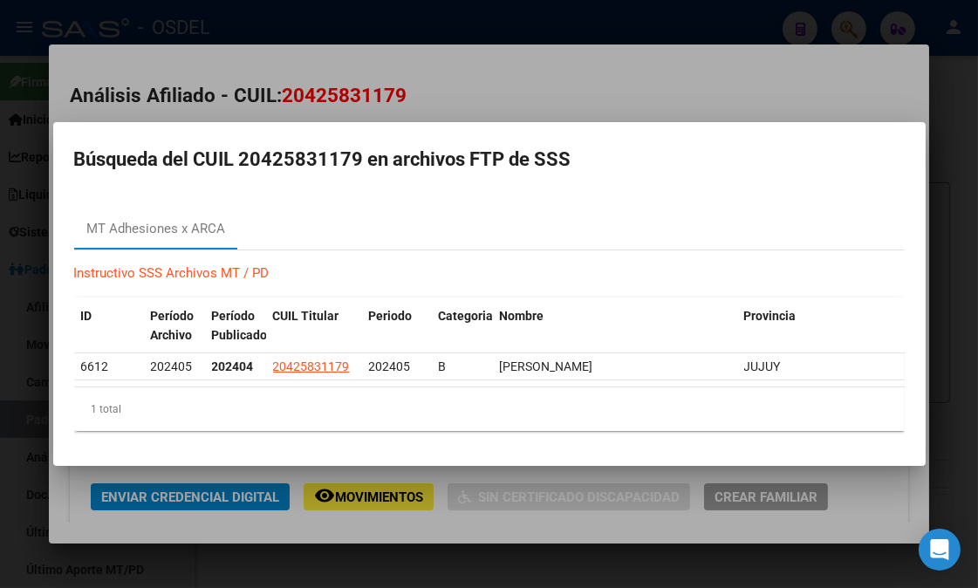
drag, startPoint x: 245, startPoint y: 152, endPoint x: 359, endPoint y: 153, distance: 114.3
click at [359, 153] on h2 "Búsqueda del CUIL 20425831179 en archivos FTP de SSS" at bounding box center [489, 159] width 831 height 33
copy h2 "20425831179"
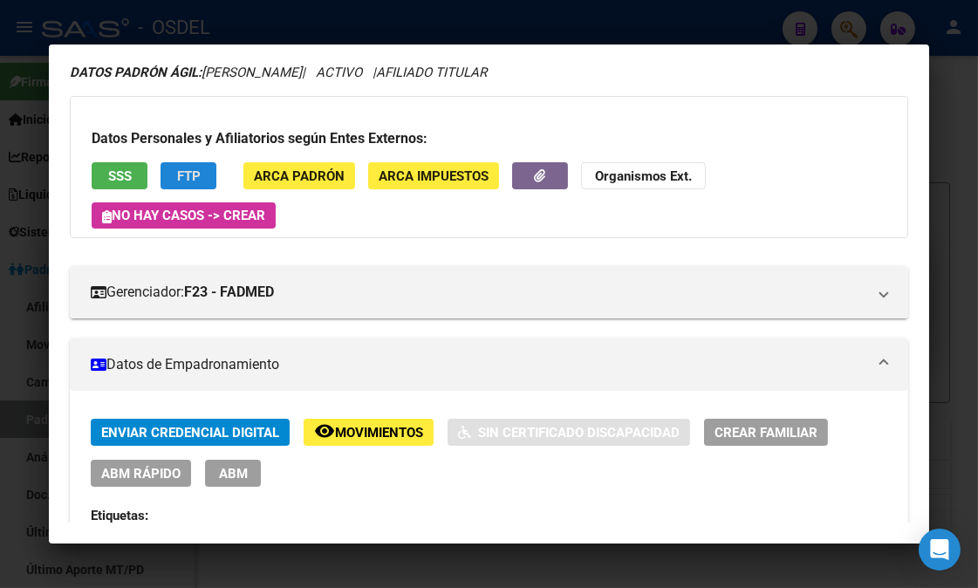
scroll to position [97, 0]
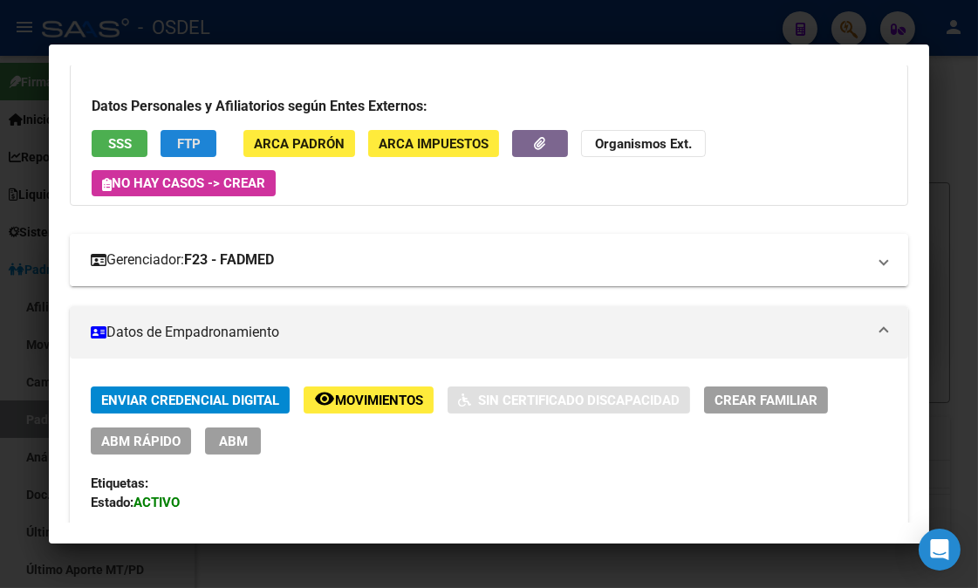
click at [257, 256] on strong "F23 - FADMED" at bounding box center [229, 260] width 90 height 21
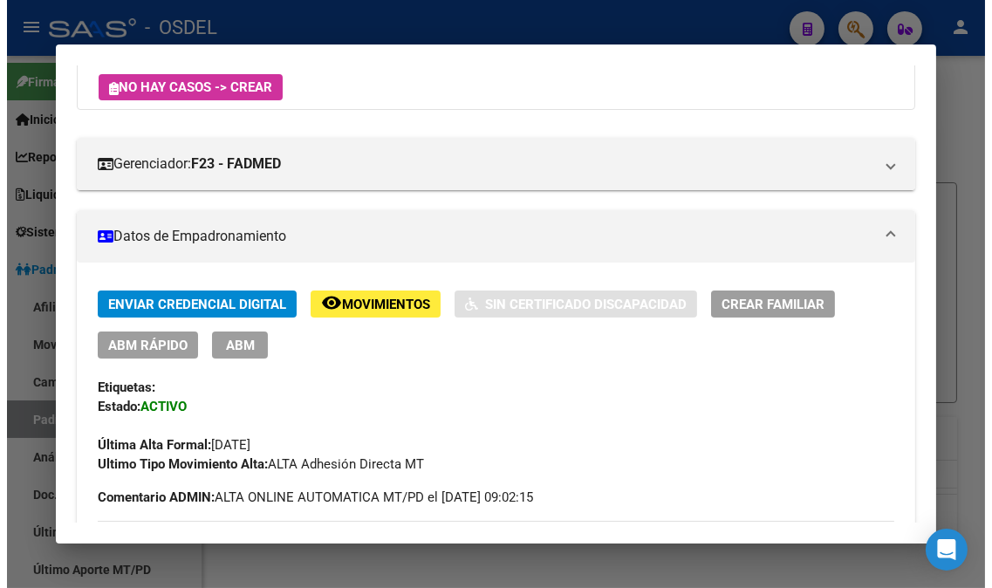
scroll to position [194, 0]
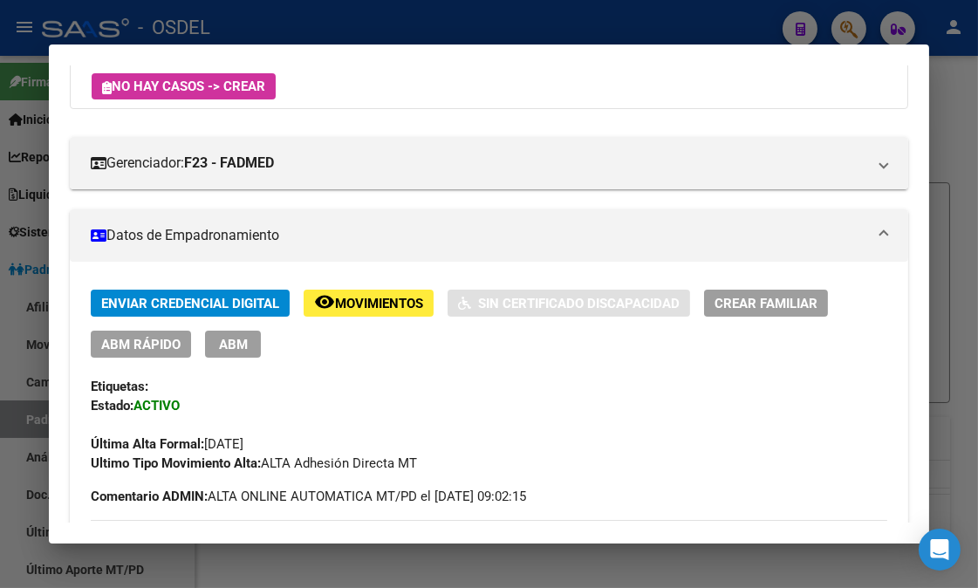
click at [250, 339] on button "ABM" at bounding box center [233, 344] width 56 height 27
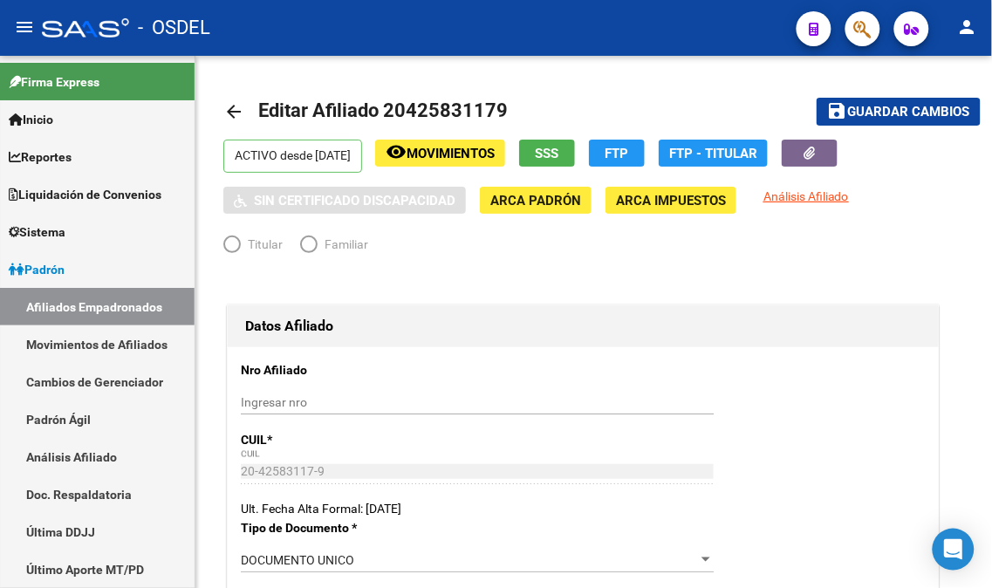
radio input "true"
type input "20-42583117-9"
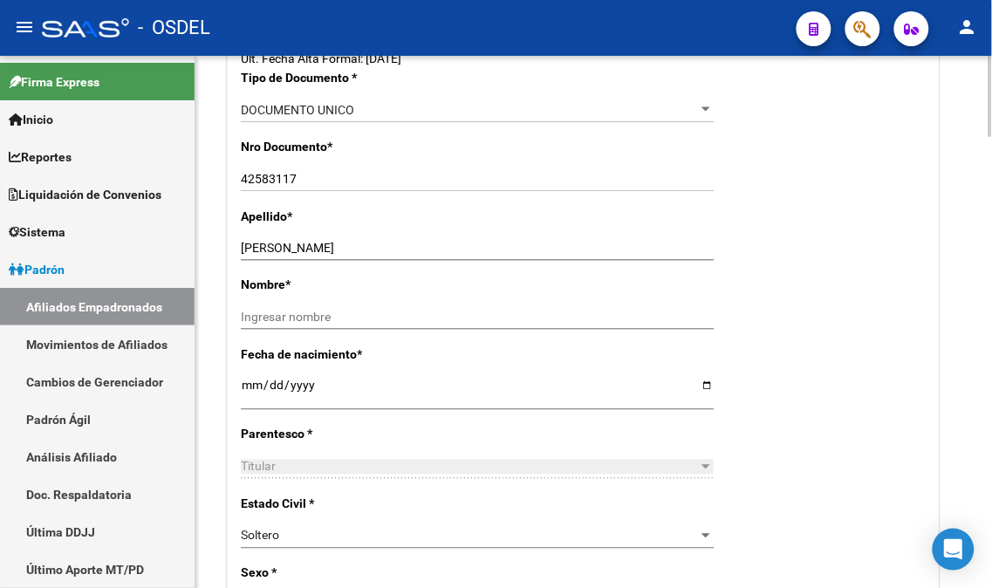
scroll to position [484, 0]
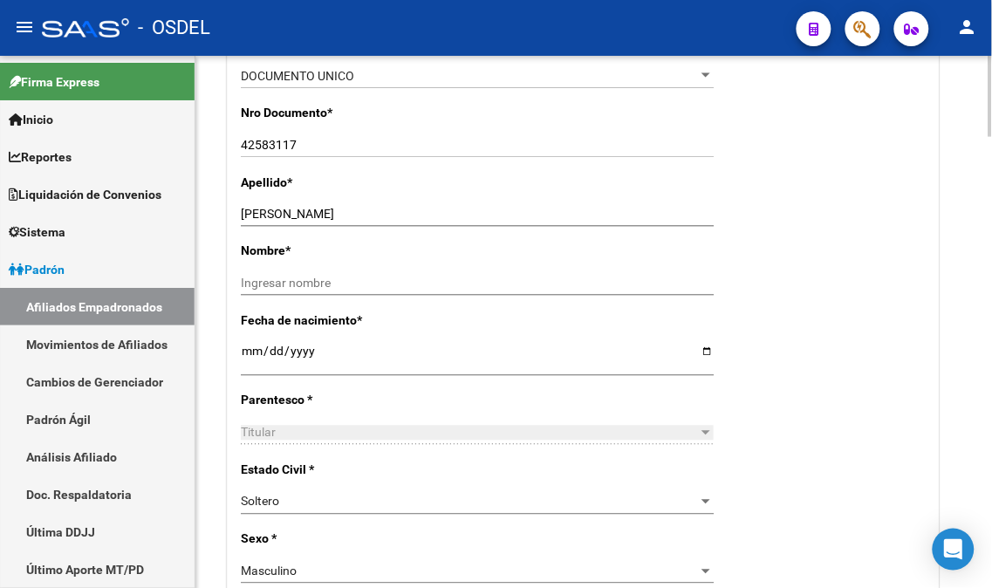
click at [329, 355] on input "[DATE]" at bounding box center [477, 358] width 473 height 26
click at [329, 353] on input "[DATE]" at bounding box center [477, 358] width 473 height 26
click at [309, 349] on input "[DATE]" at bounding box center [477, 358] width 473 height 26
type input "[DATE]"
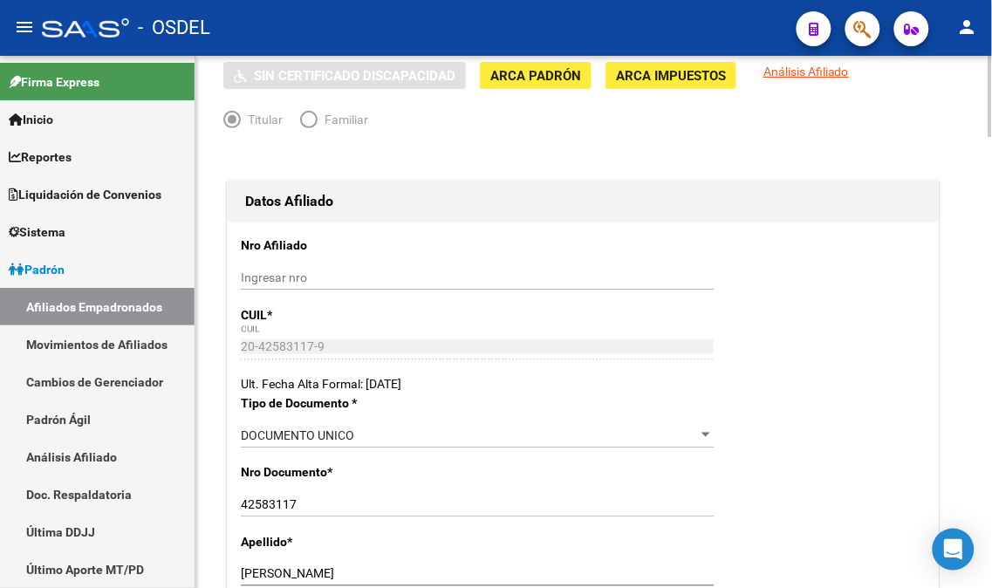
scroll to position [0, 0]
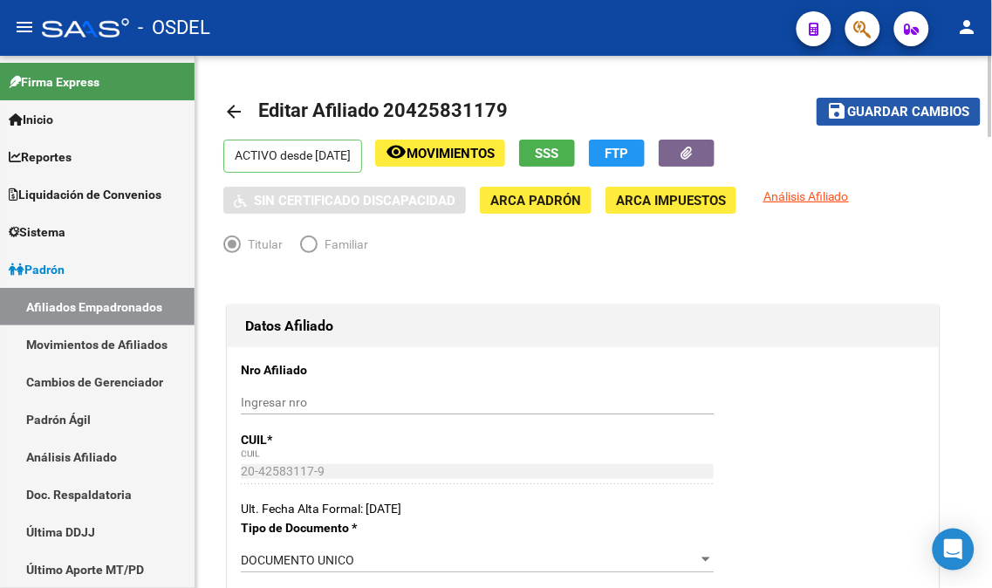
click at [885, 106] on span "Guardar cambios" at bounding box center [909, 113] width 122 height 16
click at [274, 407] on input "Ingresar nro" at bounding box center [477, 402] width 473 height 15
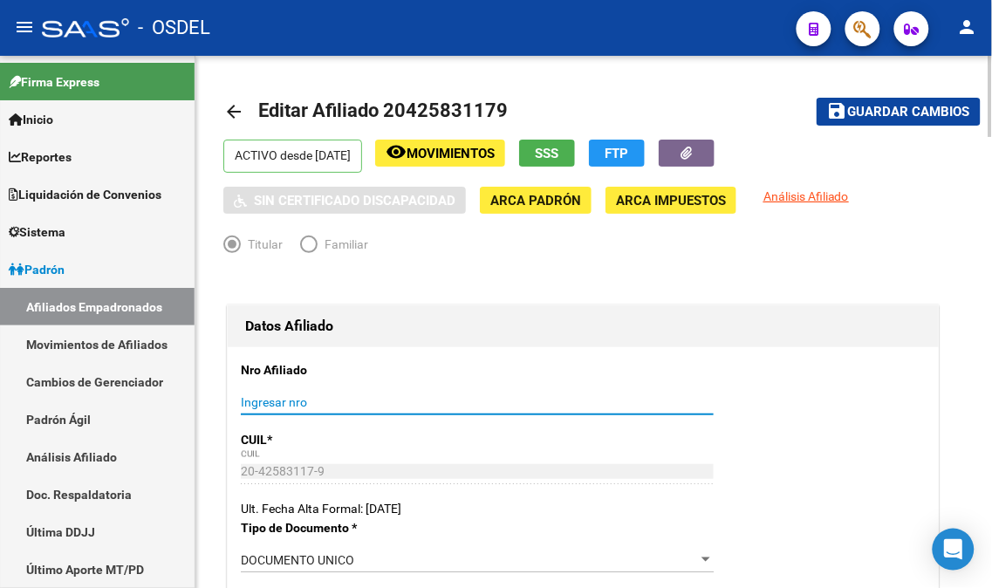
paste input "20425831179"
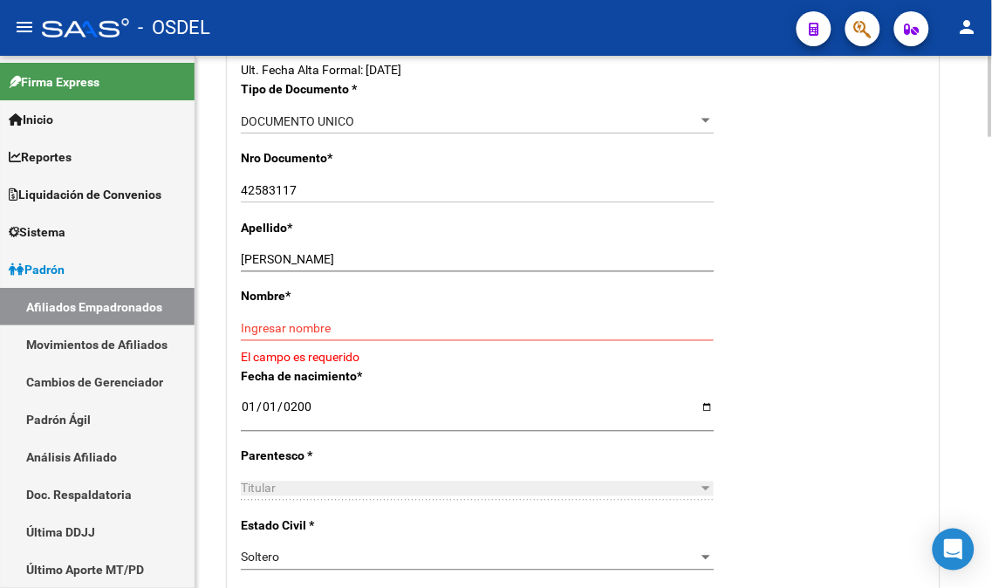
scroll to position [484, 0]
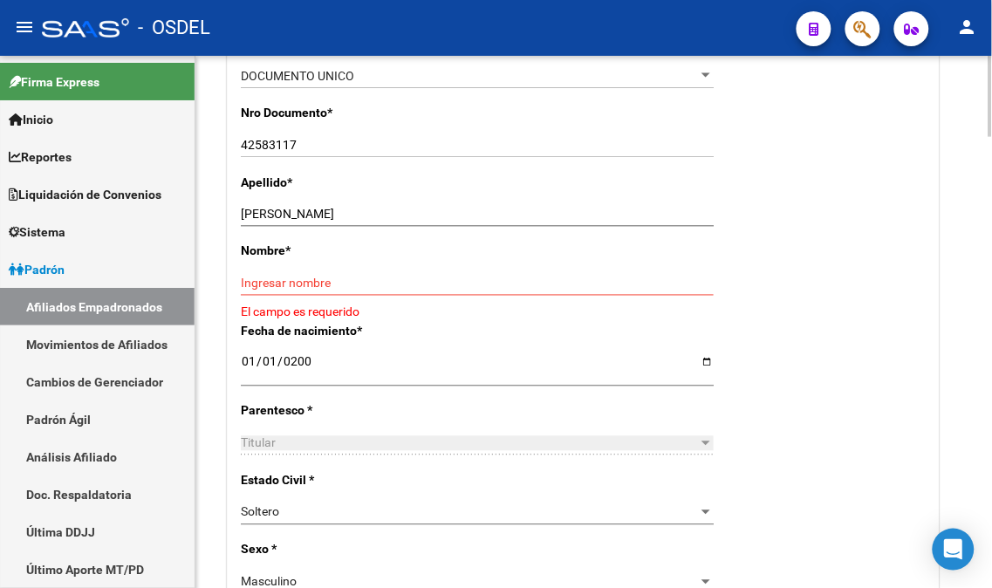
type input "20425831179"
click at [295, 283] on input "Ingresar nombre" at bounding box center [477, 284] width 473 height 15
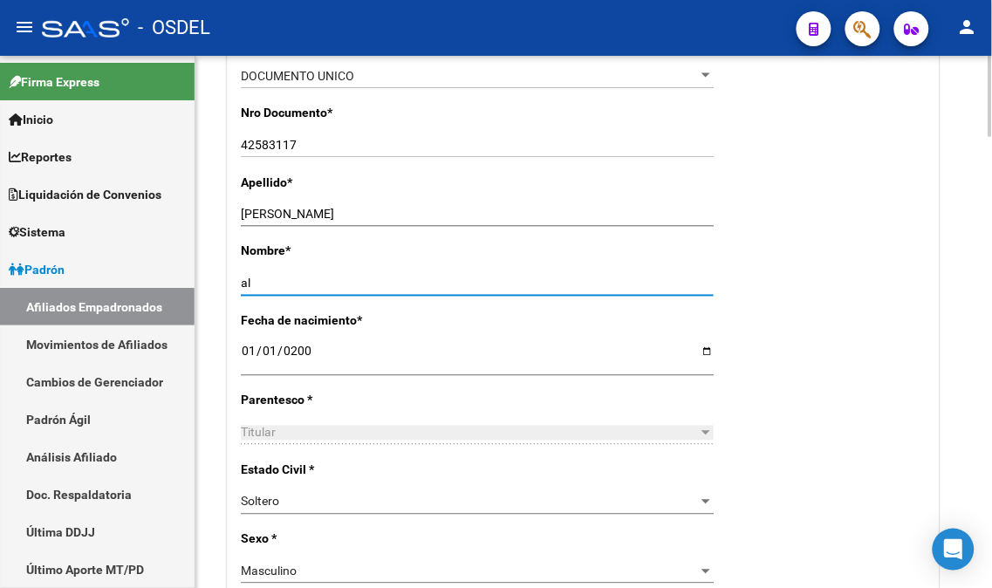
type input "a"
type input "[PERSON_NAME]"
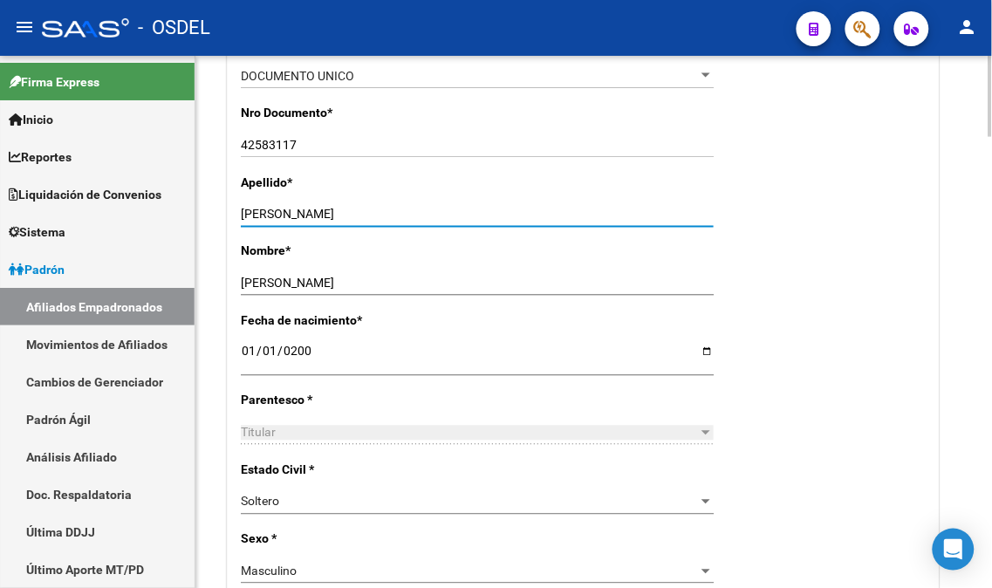
drag, startPoint x: 463, startPoint y: 208, endPoint x: 325, endPoint y: 212, distance: 137.9
click at [325, 212] on input "[PERSON_NAME]" at bounding box center [477, 215] width 473 height 15
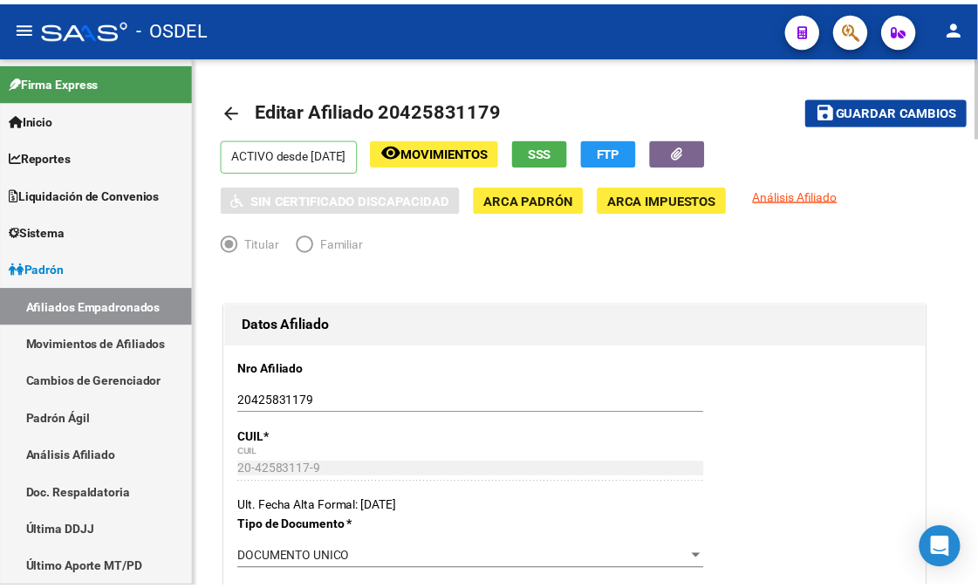
scroll to position [0, 0]
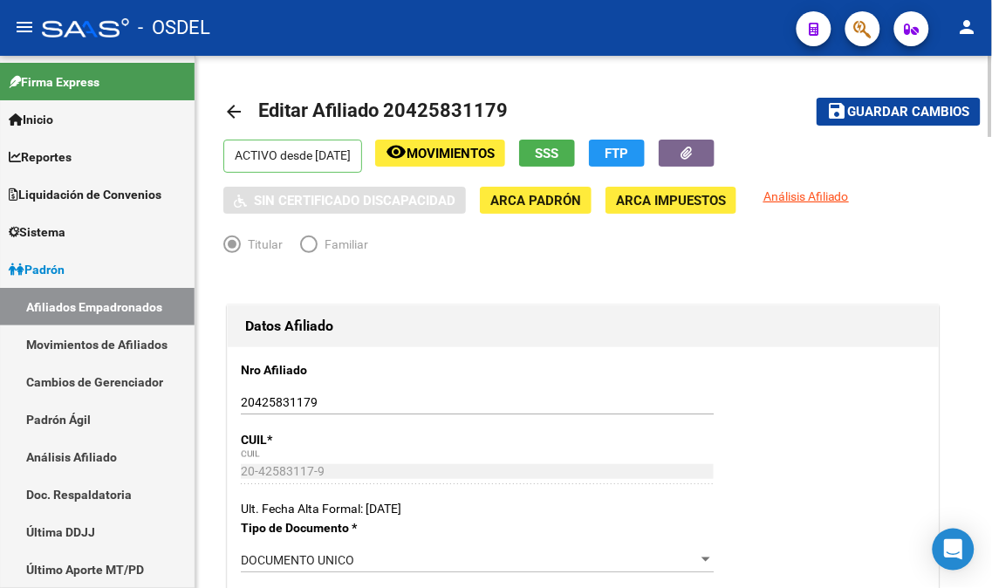
type input "[PERSON_NAME]"
click at [892, 108] on span "Guardar cambios" at bounding box center [909, 113] width 122 height 16
click at [96, 308] on link "Afiliados Empadronados" at bounding box center [97, 307] width 195 height 38
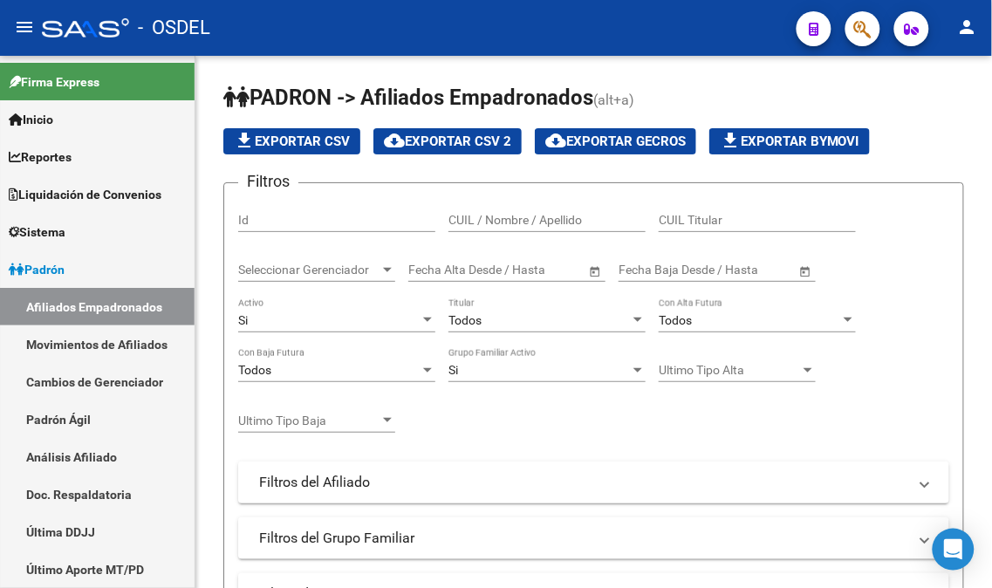
click at [875, 26] on button "button" at bounding box center [862, 28] width 35 height 35
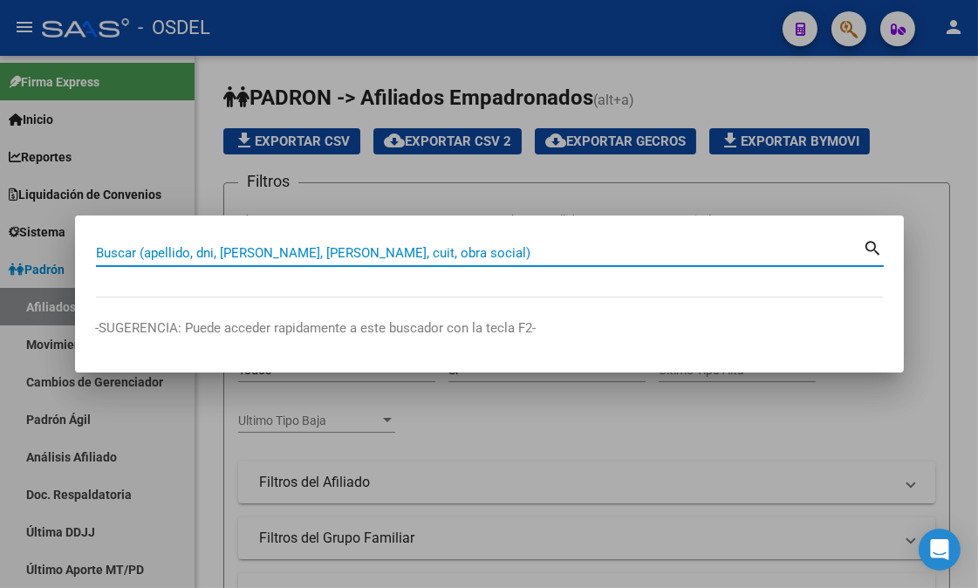
click at [282, 258] on input "Buscar (apellido, dni, [PERSON_NAME], [PERSON_NAME], cuit, obra social)" at bounding box center [480, 253] width 768 height 16
paste input "20425831179"
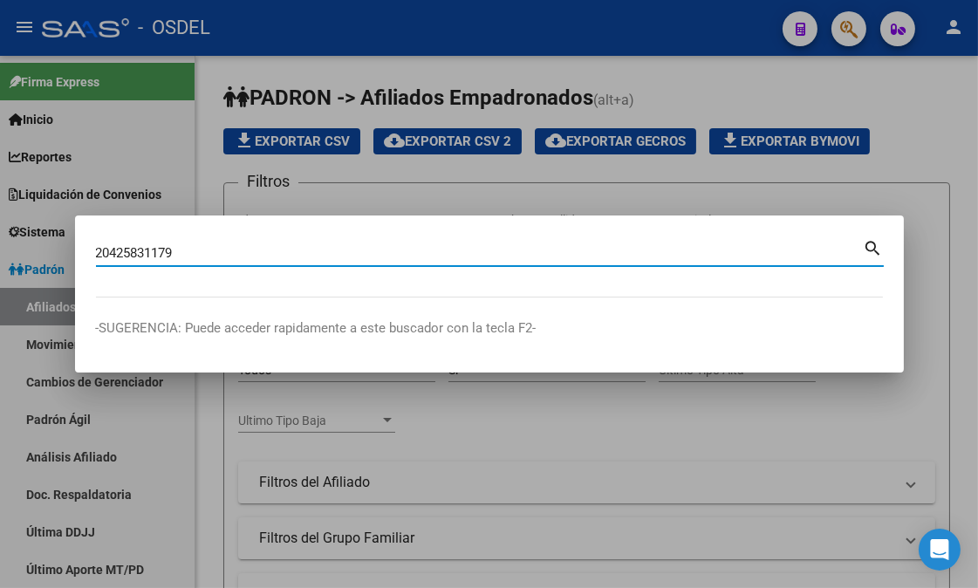
type input "20425831179"
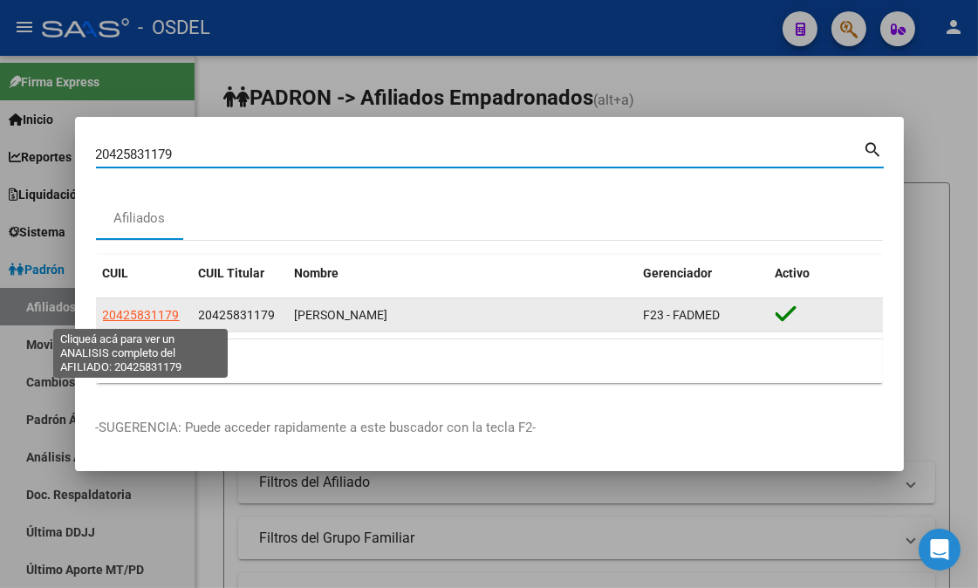
click at [158, 312] on span "20425831179" at bounding box center [141, 315] width 77 height 14
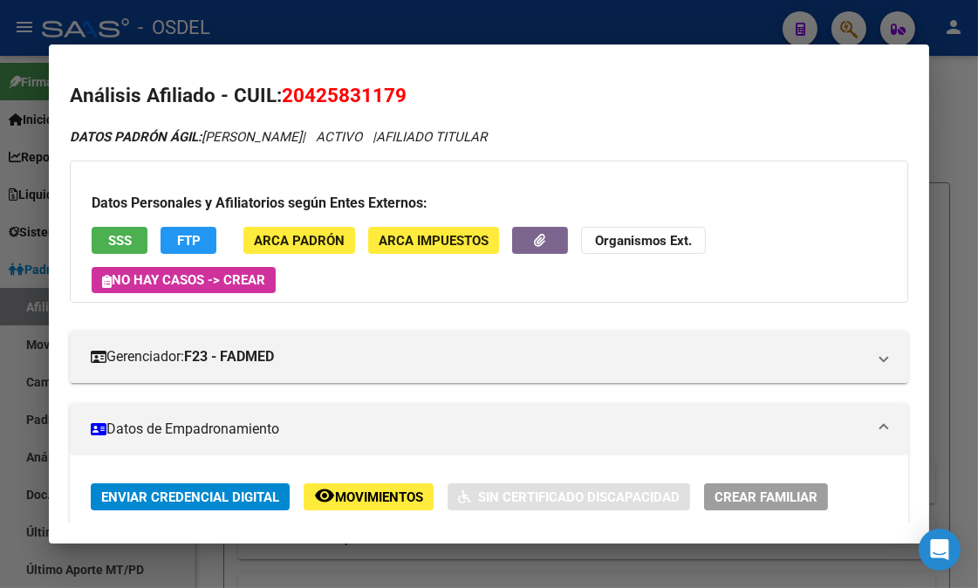
click at [108, 236] on span "SSS" at bounding box center [120, 241] width 24 height 16
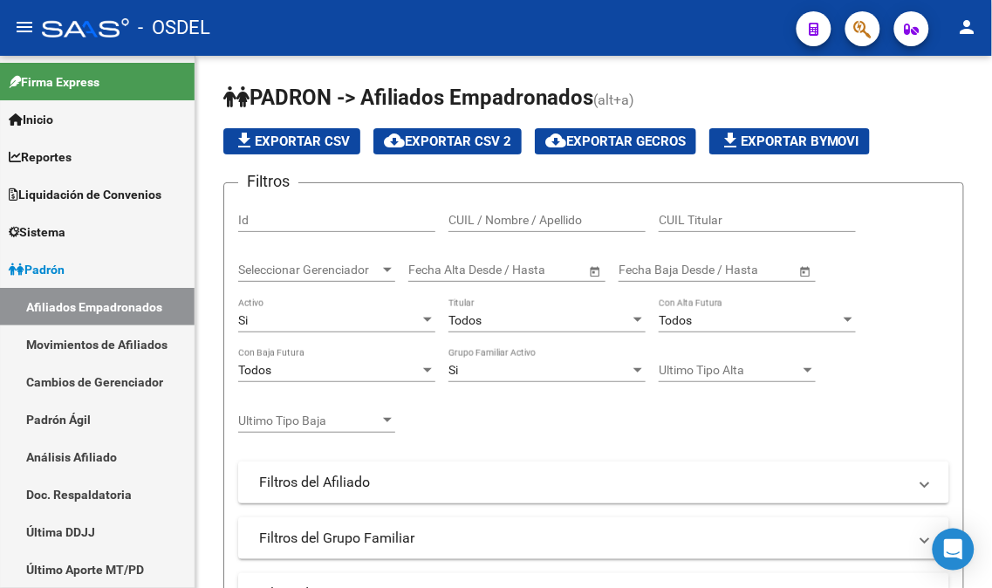
click at [855, 38] on icon "button" at bounding box center [862, 29] width 17 height 20
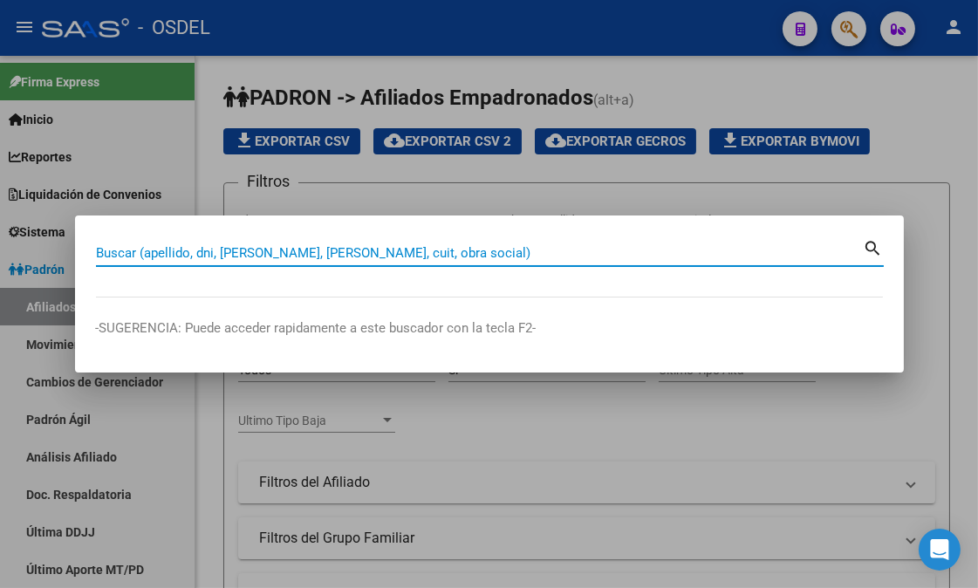
click at [238, 253] on input "Buscar (apellido, dni, [PERSON_NAME], [PERSON_NAME], cuit, obra social)" at bounding box center [480, 253] width 768 height 16
paste input "20425831179"
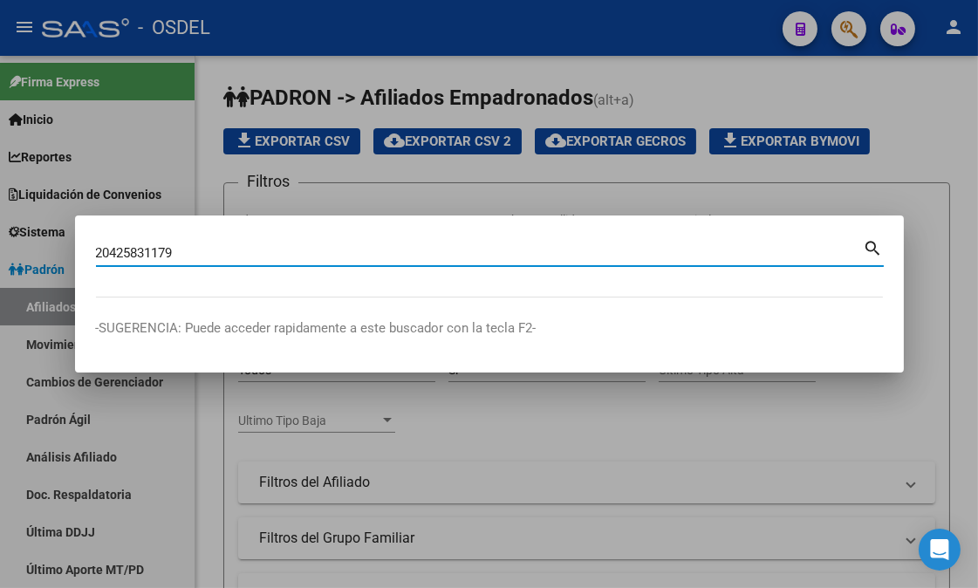
type input "20425831179"
